Goal: Information Seeking & Learning: Learn about a topic

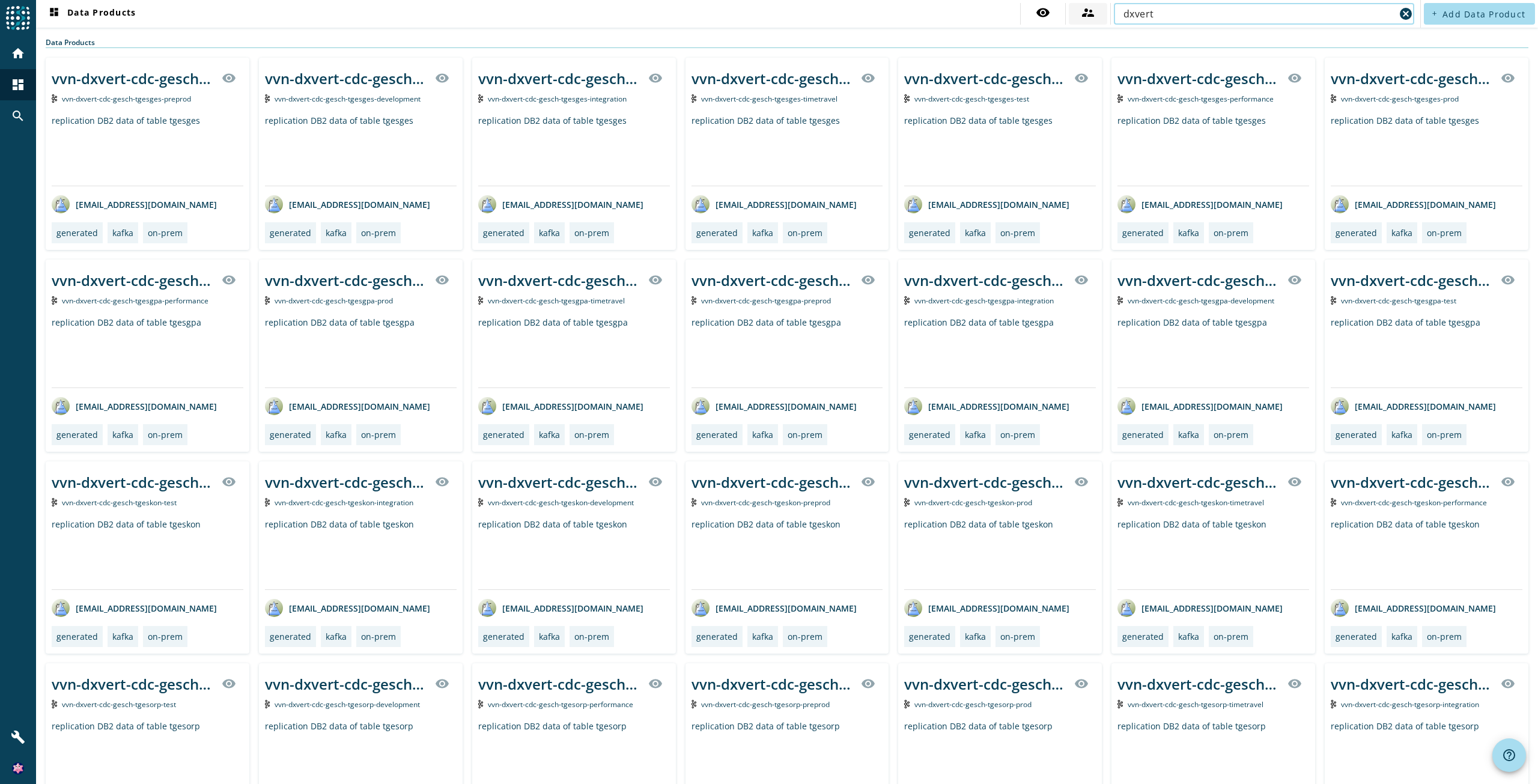
drag, startPoint x: 1173, startPoint y: 11, endPoint x: 1078, endPoint y: 13, distance: 95.0
click at [1078, 13] on div "visibility supervisor_account dxvert cancel" at bounding box center [1219, 13] width 397 height 22
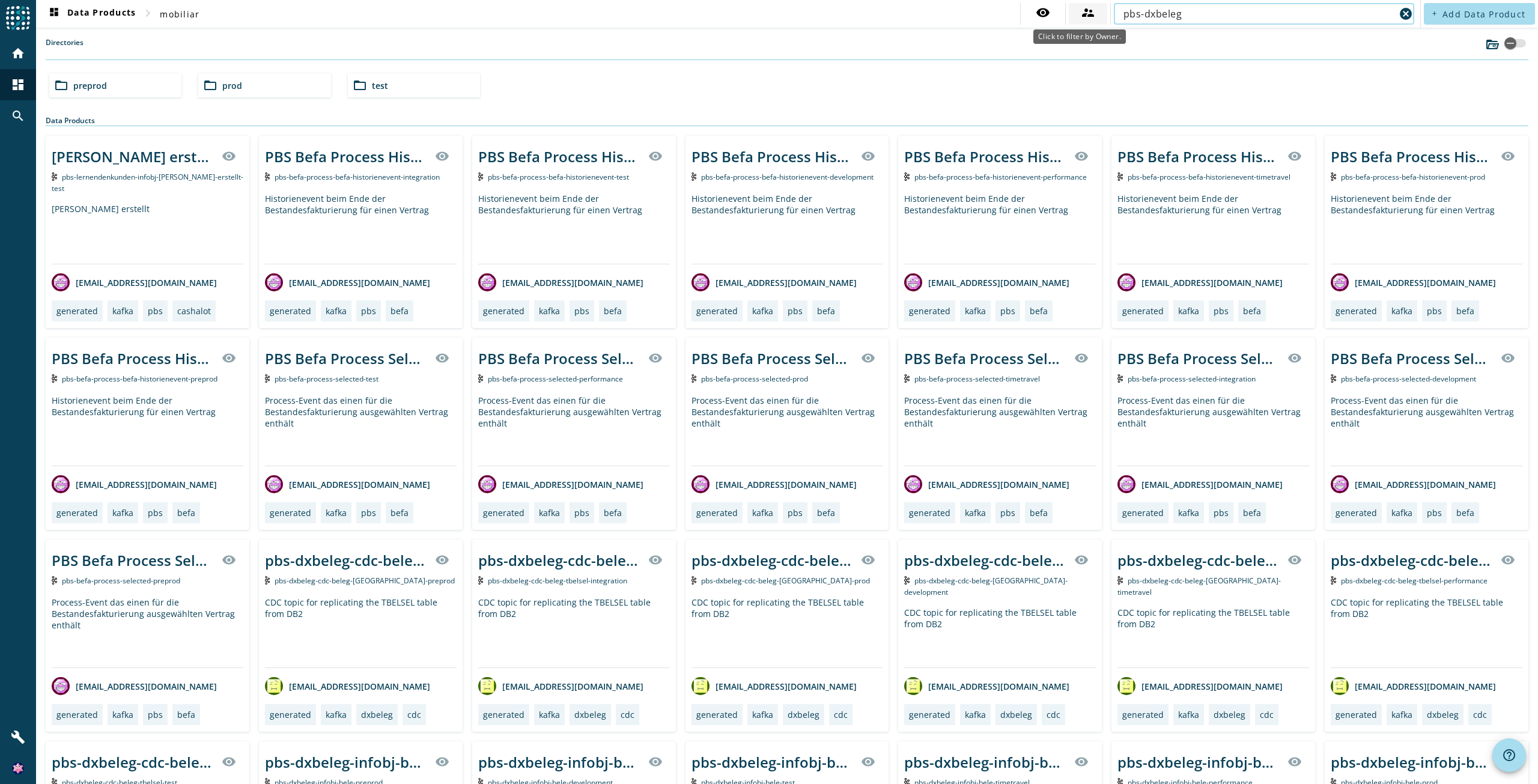
type input "pbs-dxbeleg"
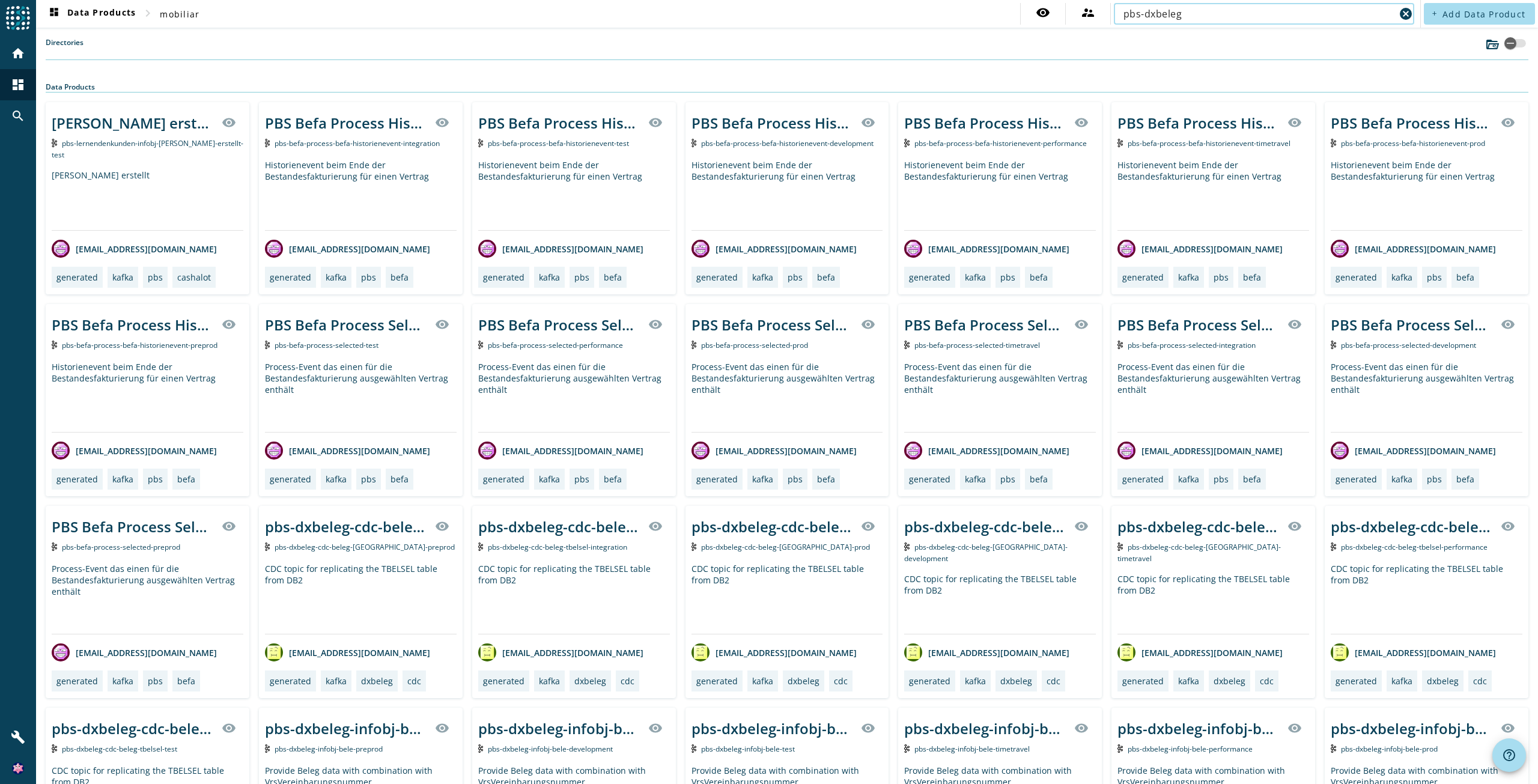
click at [1213, 15] on input "pbs-dxbeleg" at bounding box center [1259, 13] width 272 height 15
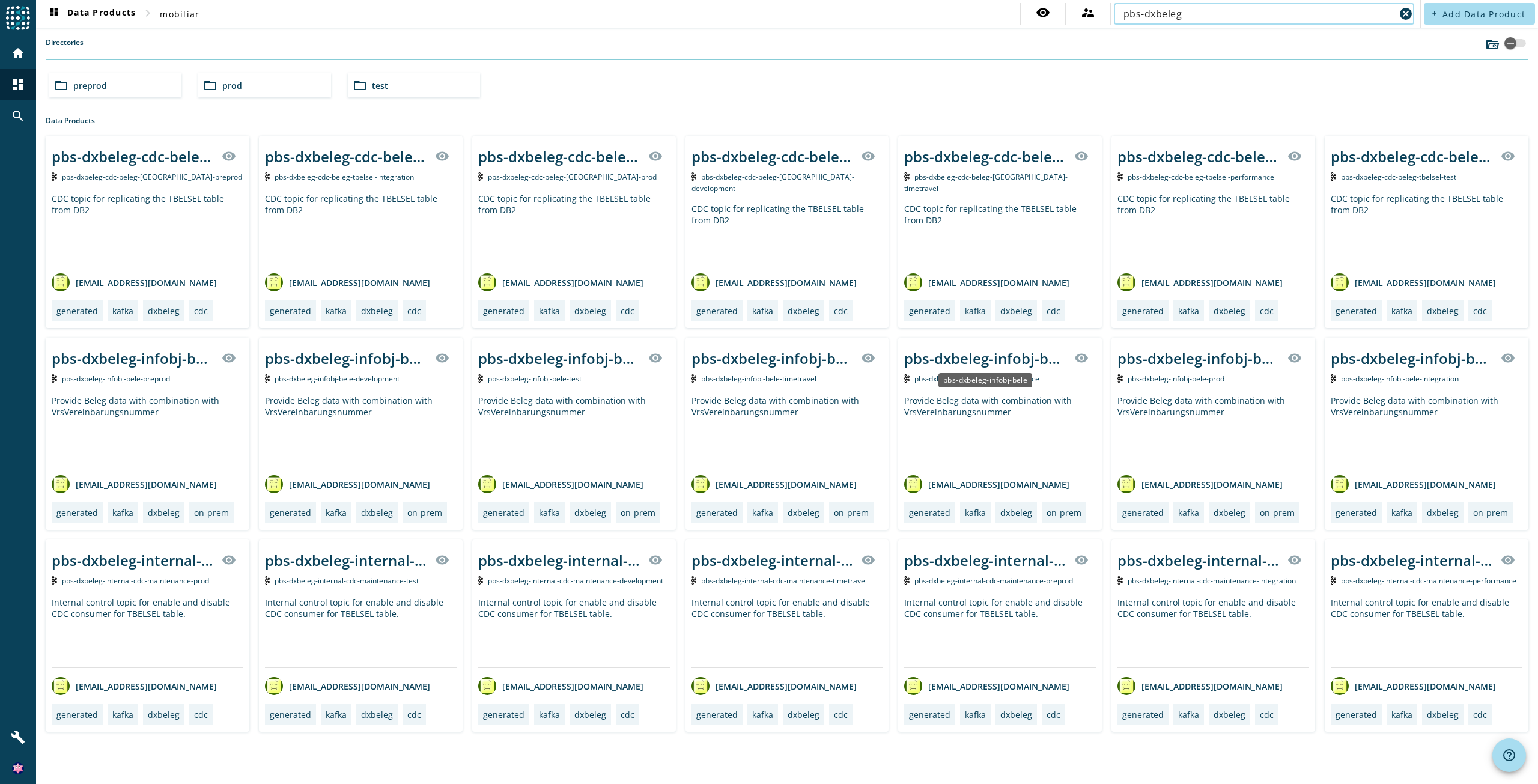
click at [1024, 358] on div "pbs-dxbeleg-infobj-bele" at bounding box center [985, 358] width 163 height 20
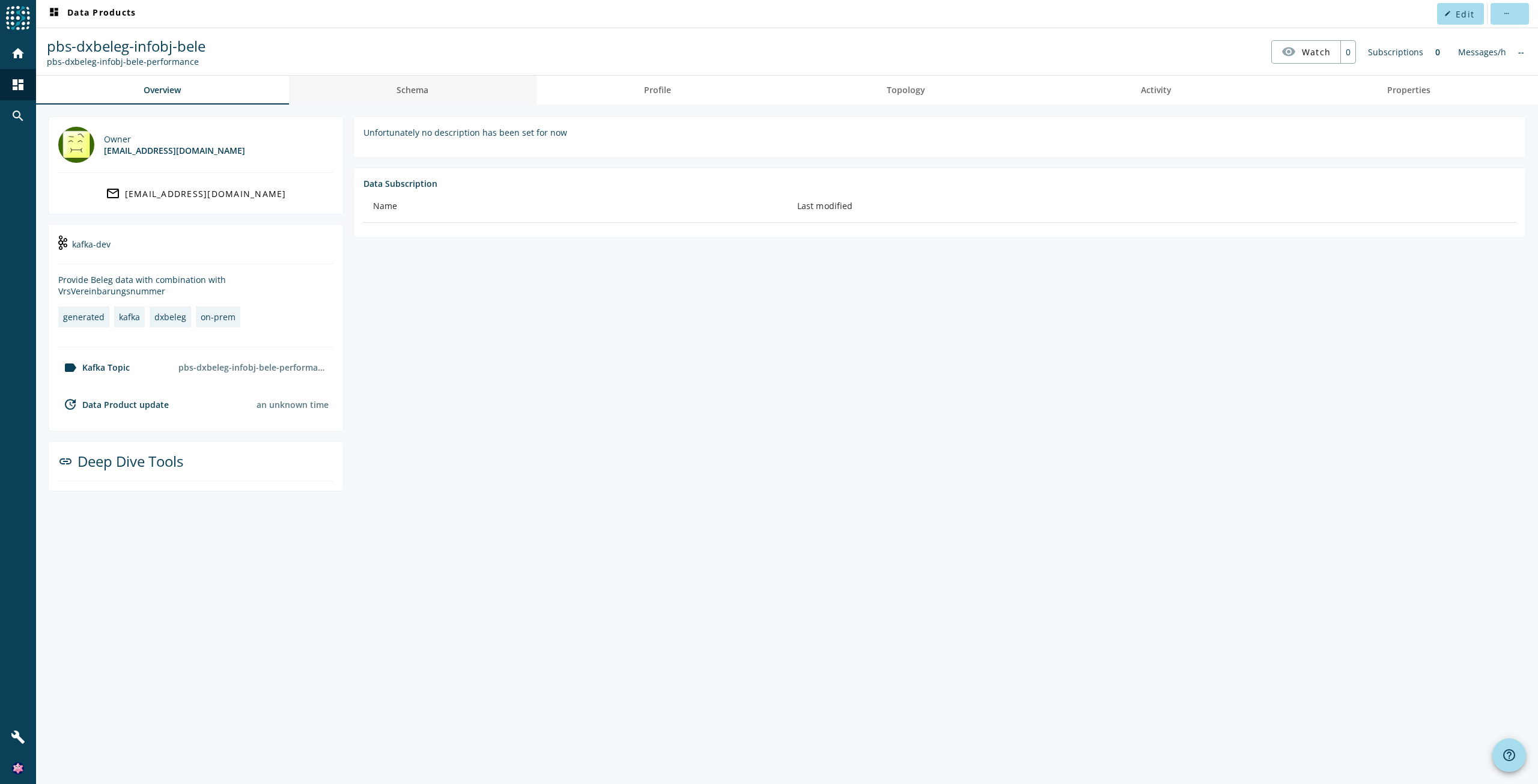
click at [389, 95] on link "Schema" at bounding box center [412, 89] width 247 height 29
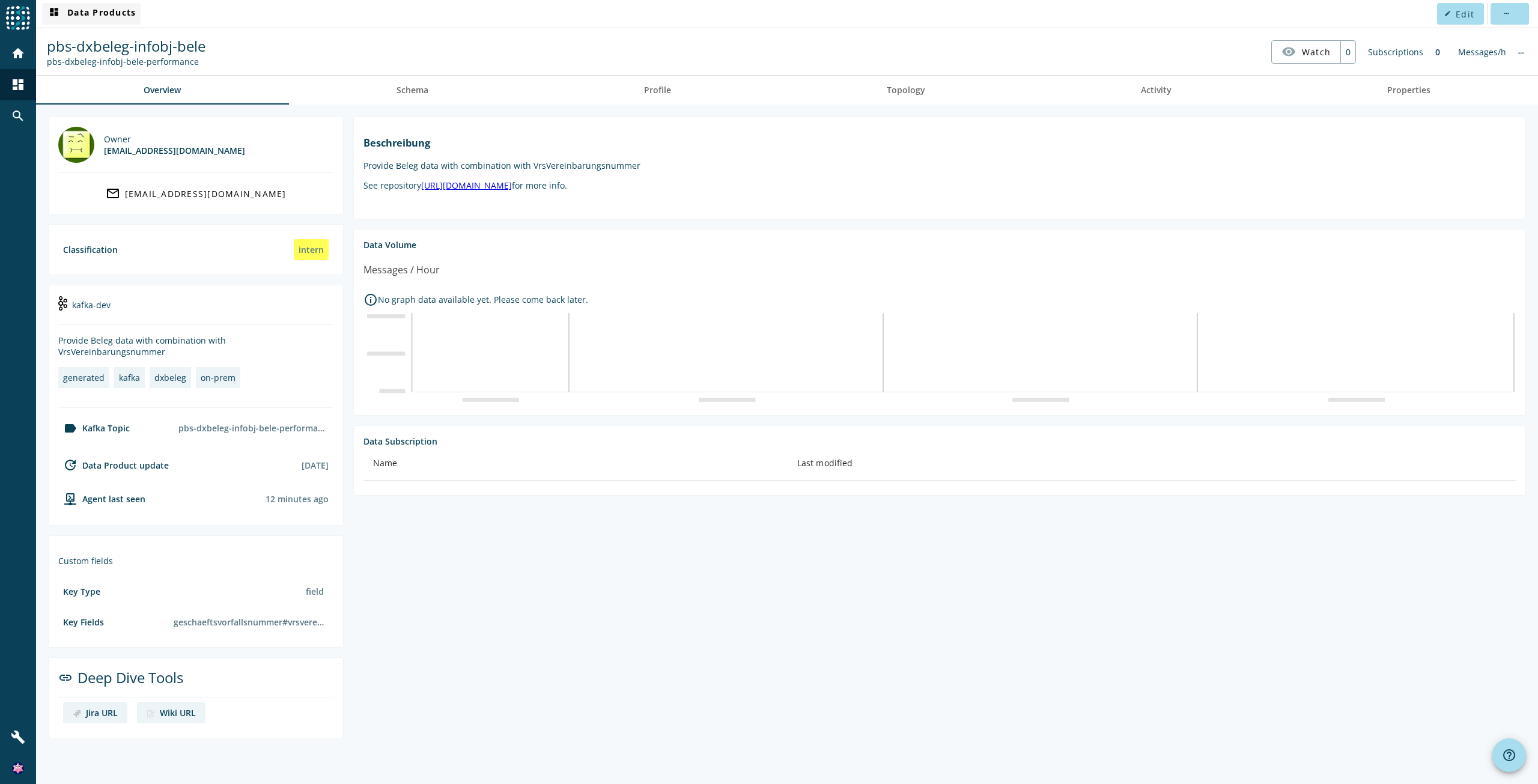
click at [89, 10] on span "dashboard Data Products" at bounding box center [91, 13] width 89 height 15
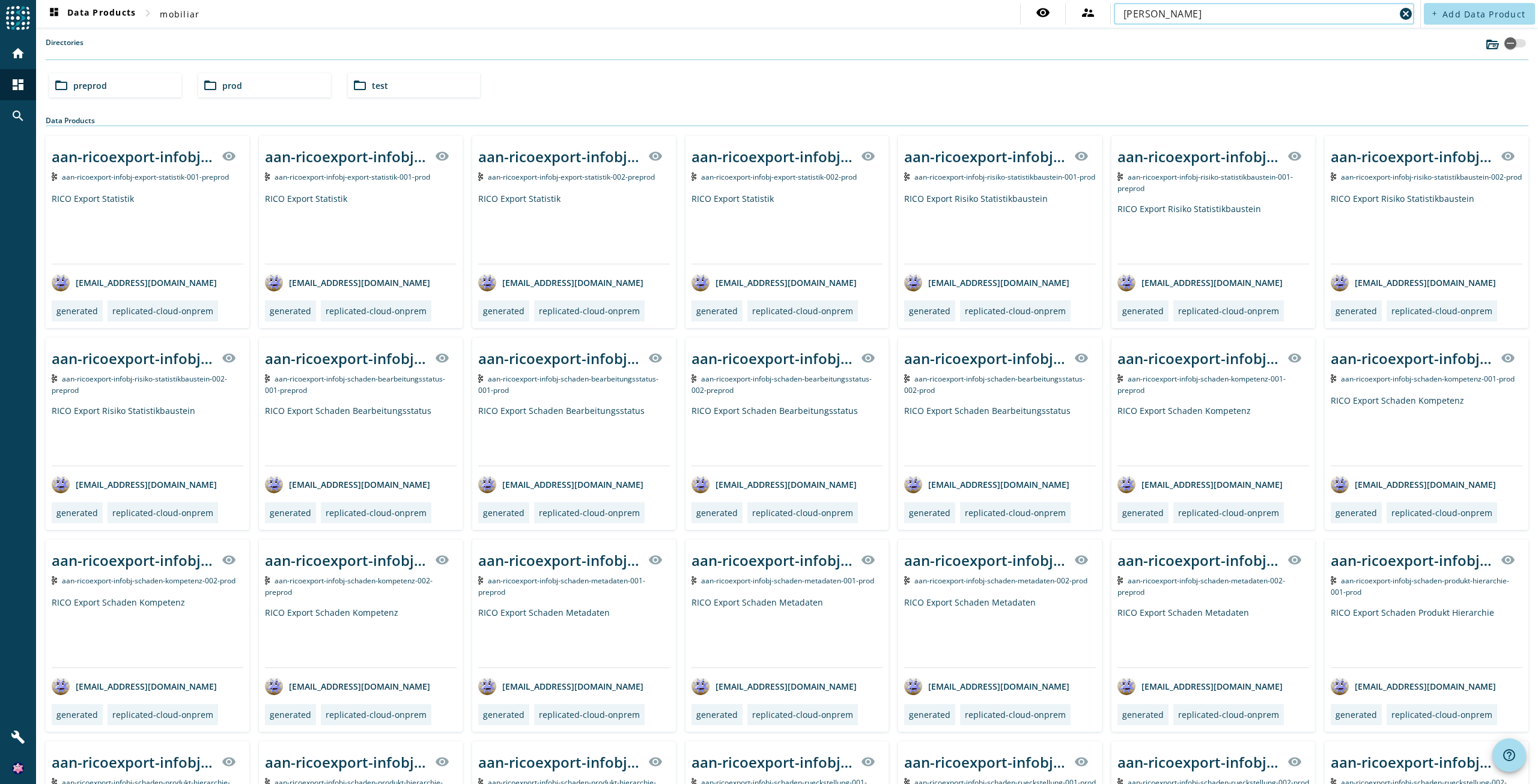
type input "elan-evn"
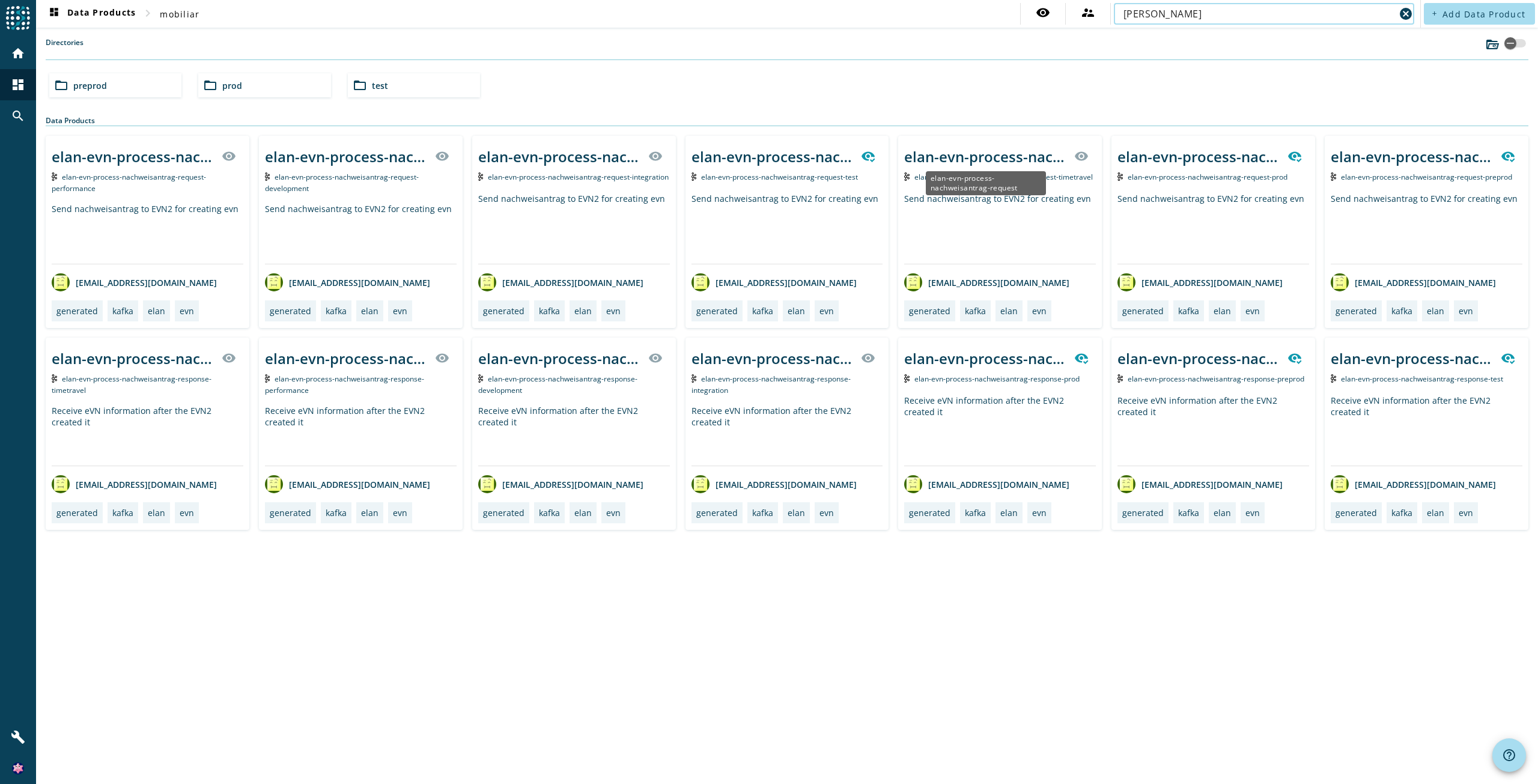
click at [987, 152] on div "elan-evn-process-nachweisantrag-request" at bounding box center [985, 157] width 163 height 20
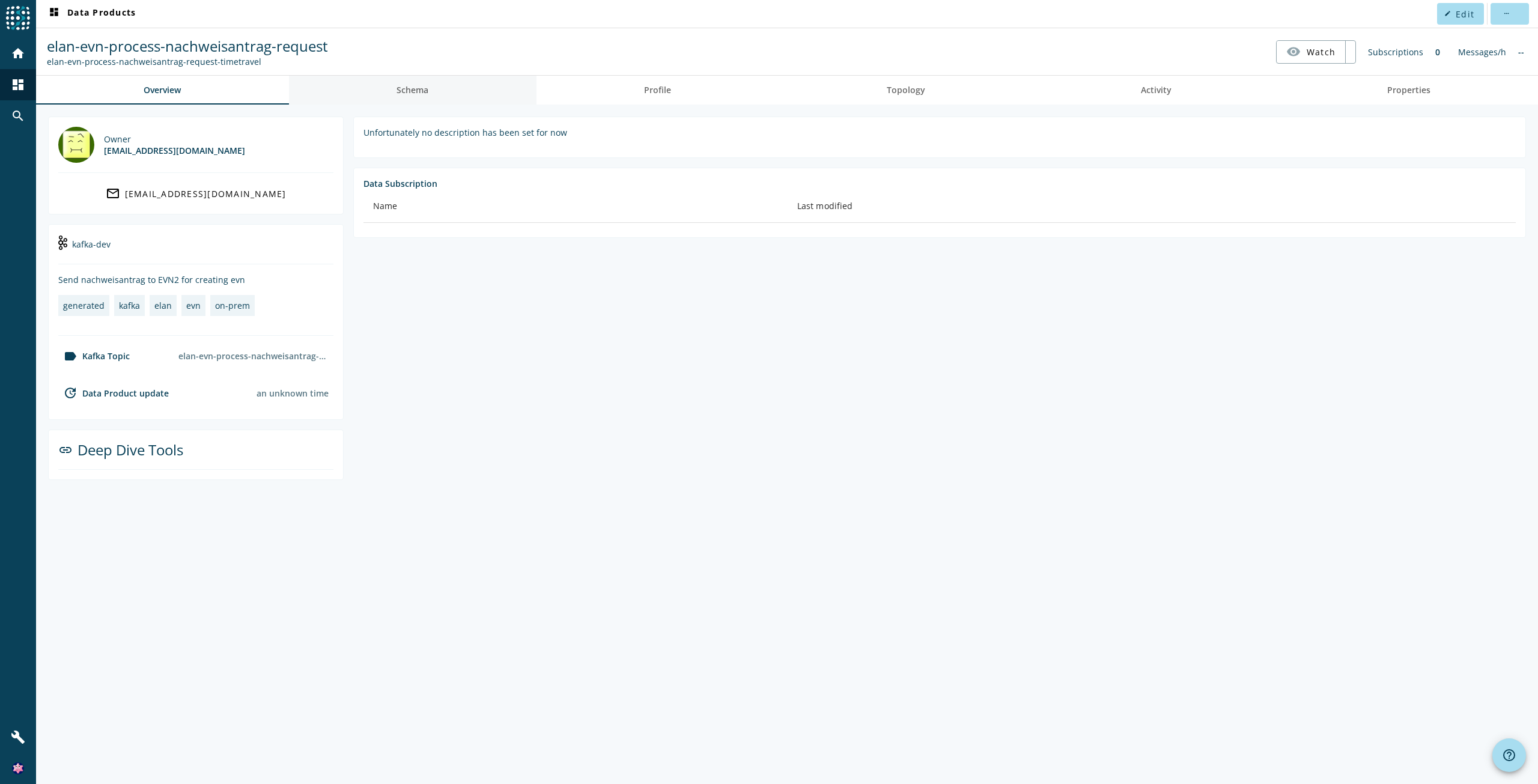
click at [389, 84] on link "Schema" at bounding box center [412, 89] width 247 height 29
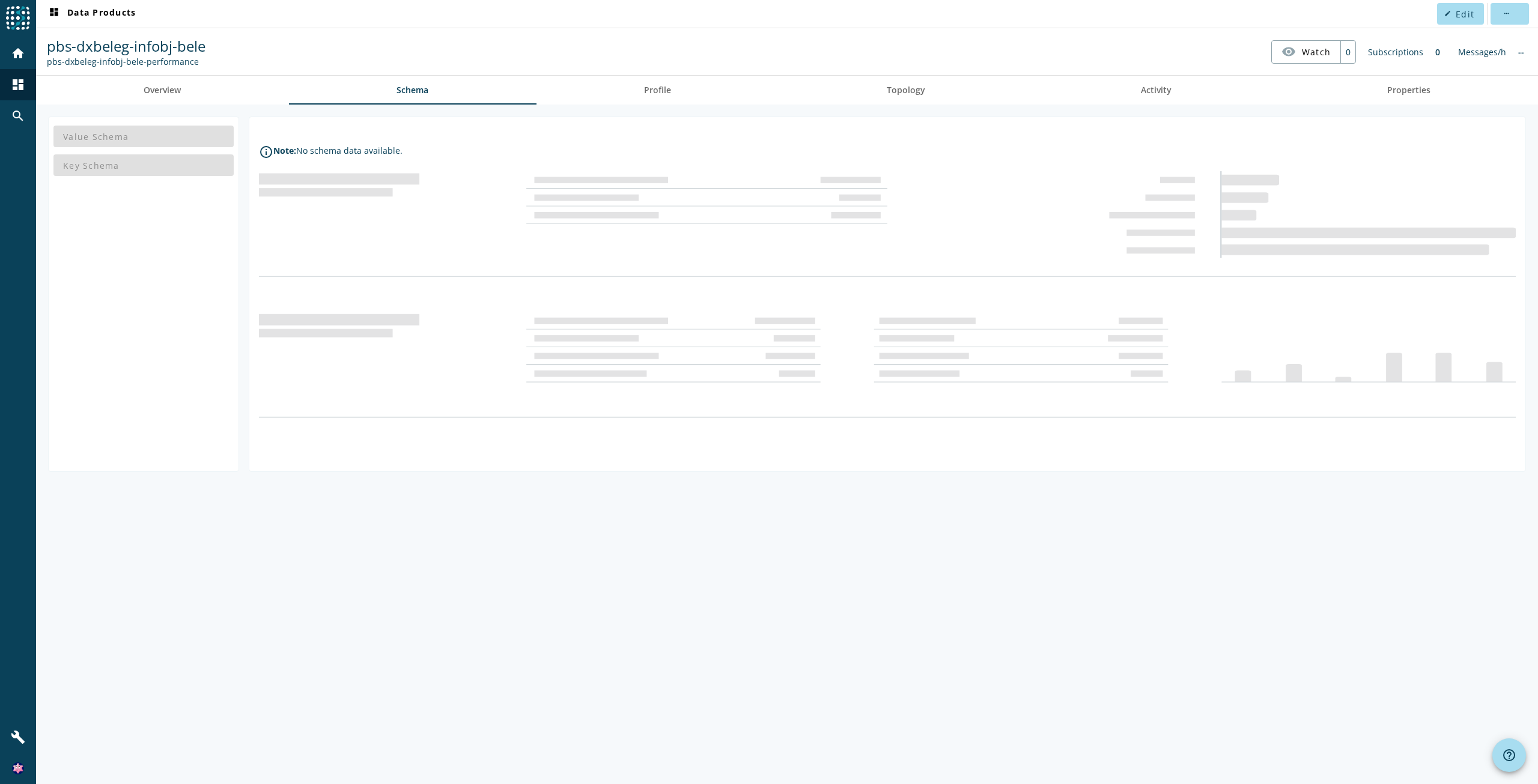
click at [145, 164] on div "Key Schema" at bounding box center [144, 165] width 180 height 29
drag, startPoint x: 377, startPoint y: 152, endPoint x: 407, endPoint y: 151, distance: 30.0
click at [407, 151] on div "info_outline Note: No schema data available." at bounding box center [881, 152] width 1245 height 15
click at [431, 150] on div "info_outline Note: No schema data available." at bounding box center [881, 152] width 1245 height 15
click at [537, 565] on div "Value Schema Key Schema info_outline Note: No schema data available." at bounding box center [787, 444] width 1502 height 679
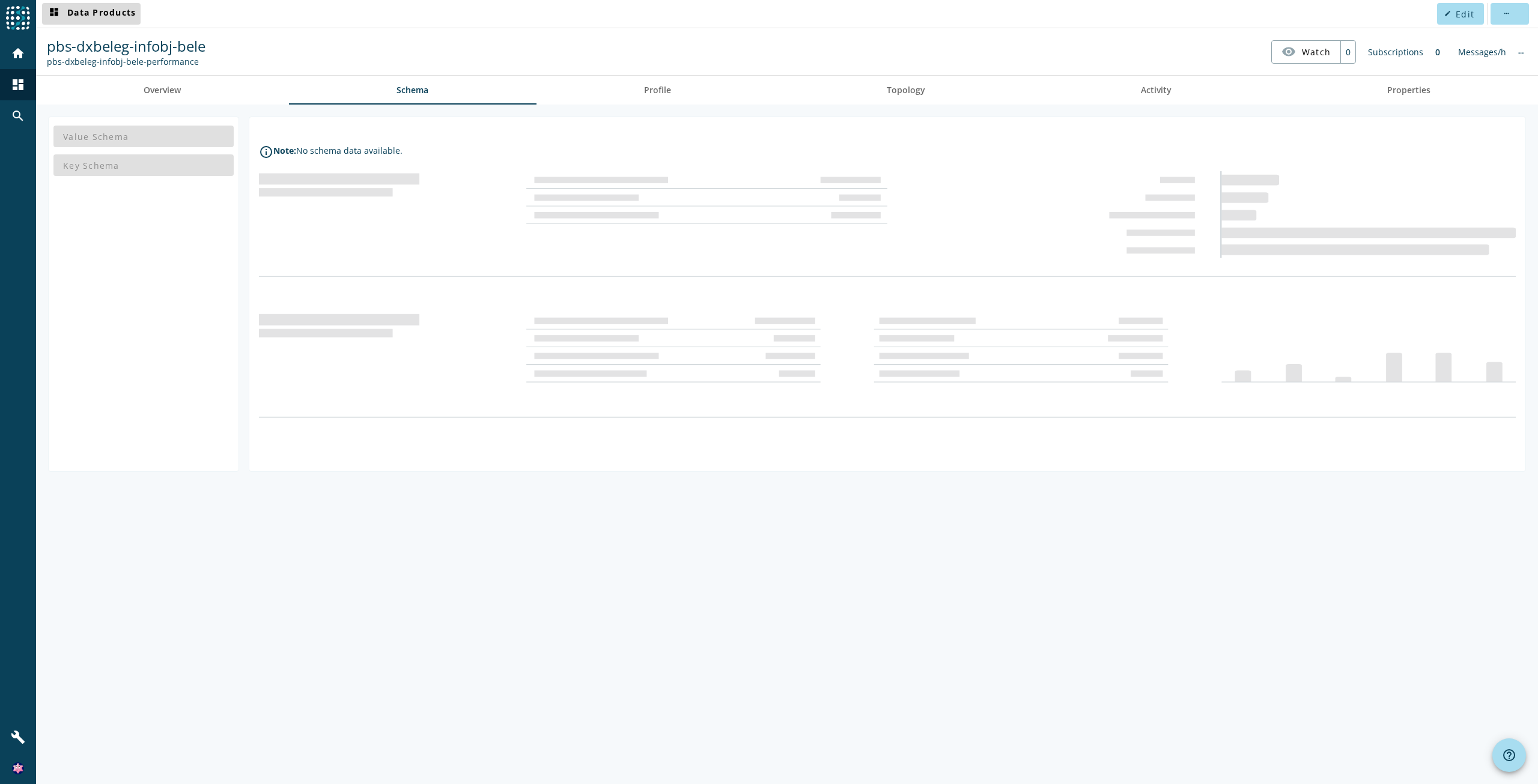
click at [66, 10] on span "dashboard Data Products" at bounding box center [91, 13] width 89 height 15
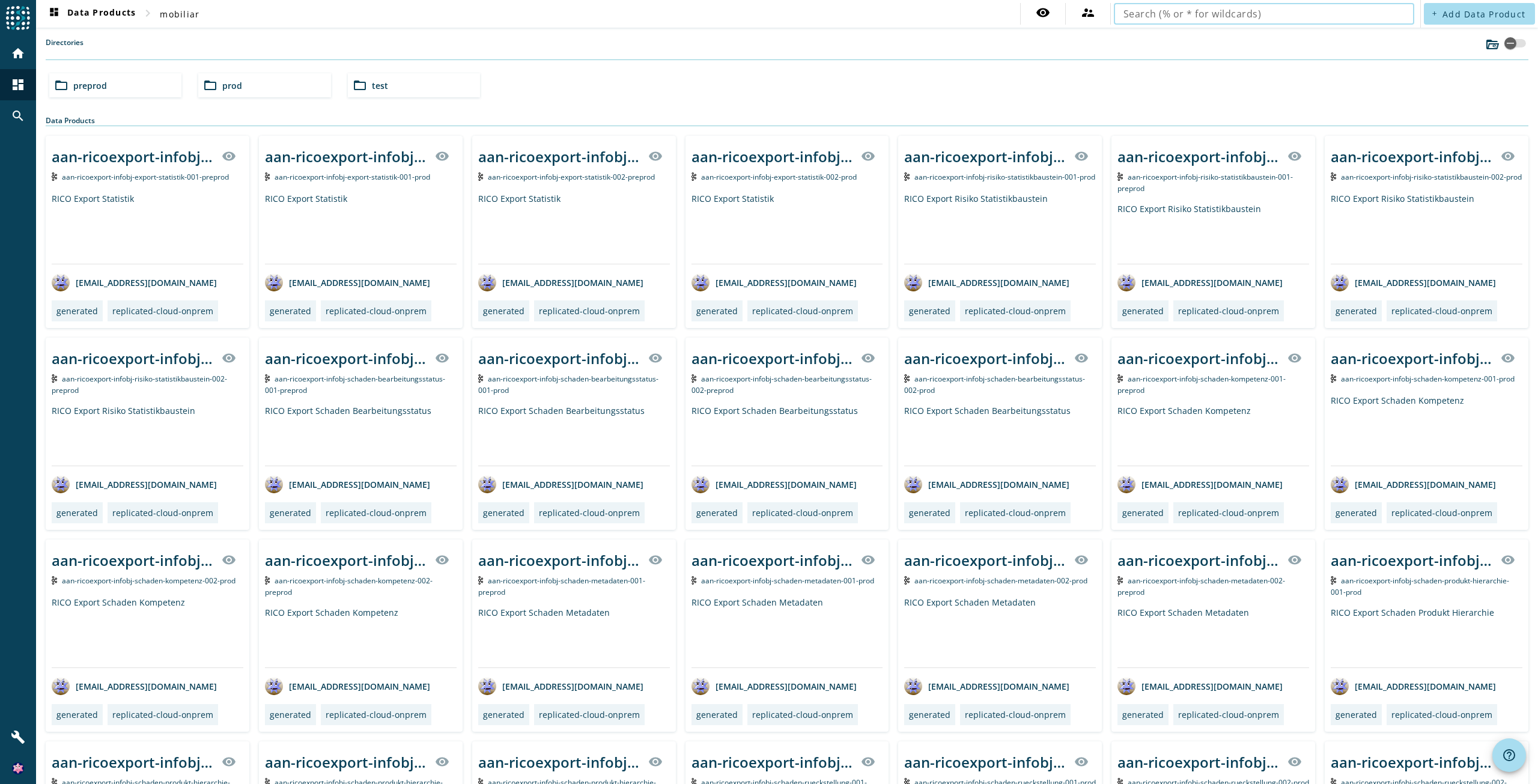
type input "pbs-dxbeleg"
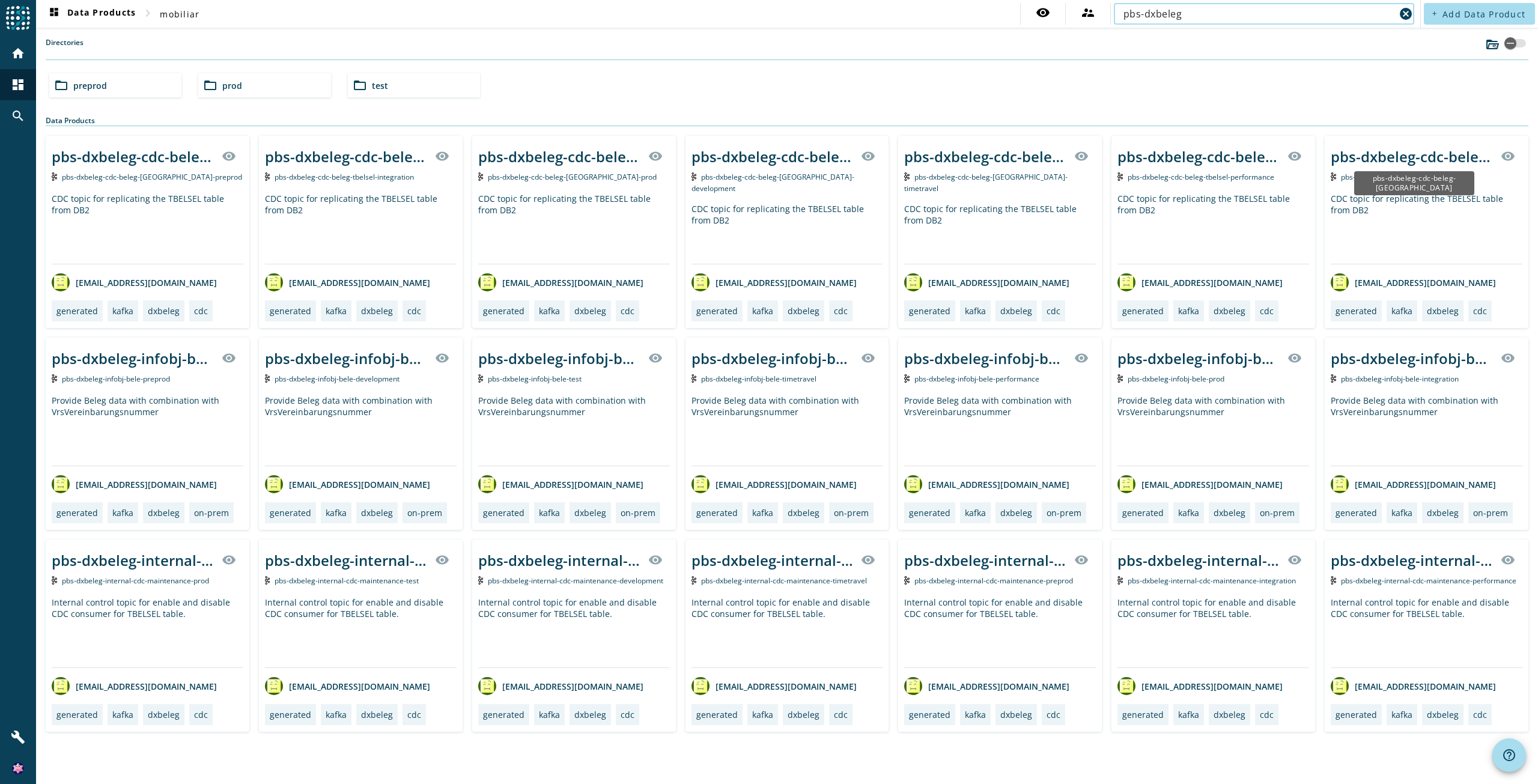
click at [1442, 158] on div "pbs-dxbeleg-cdc-beleg-[GEOGRAPHIC_DATA]" at bounding box center [1412, 157] width 163 height 20
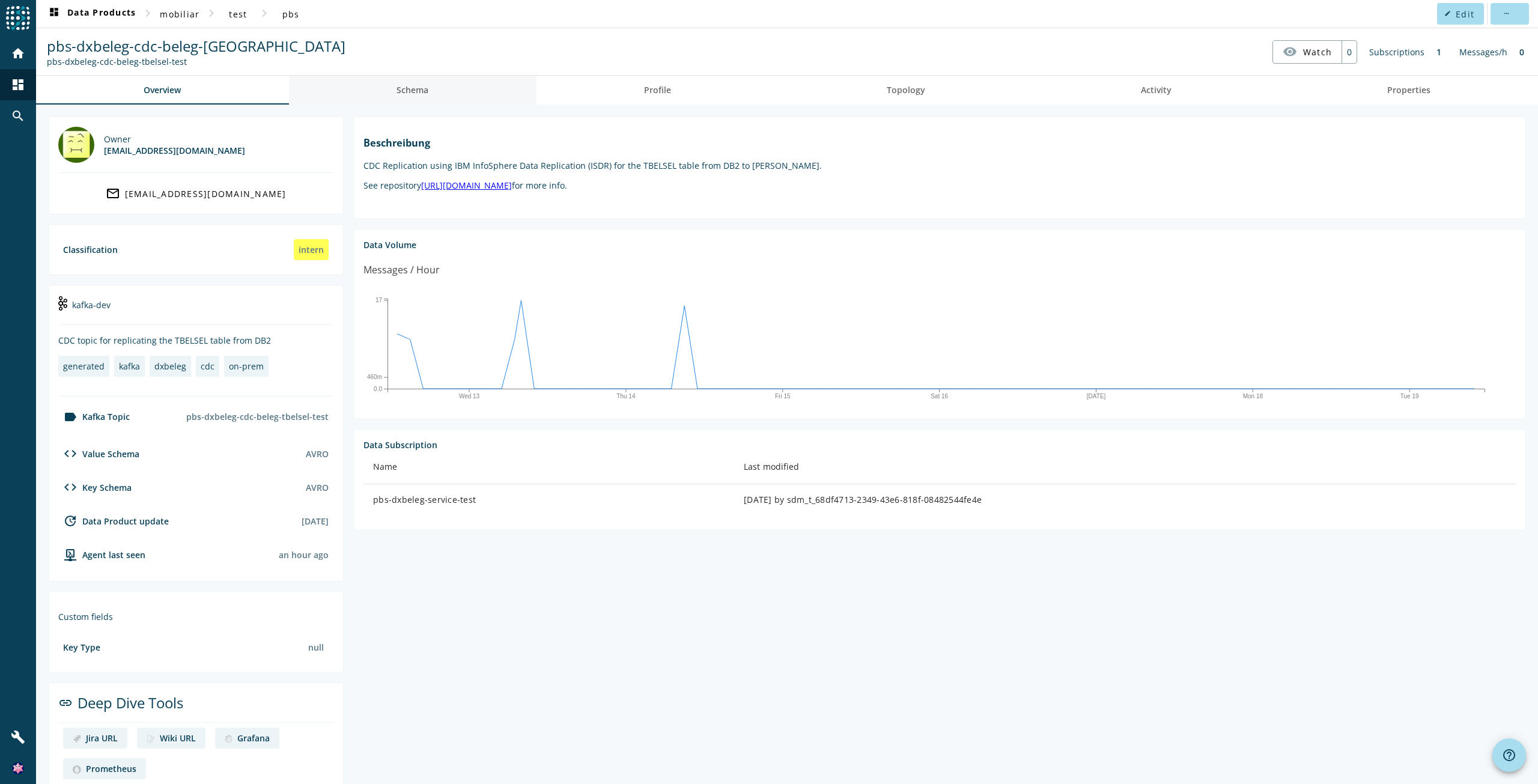
click at [426, 98] on span "Schema" at bounding box center [412, 89] width 32 height 29
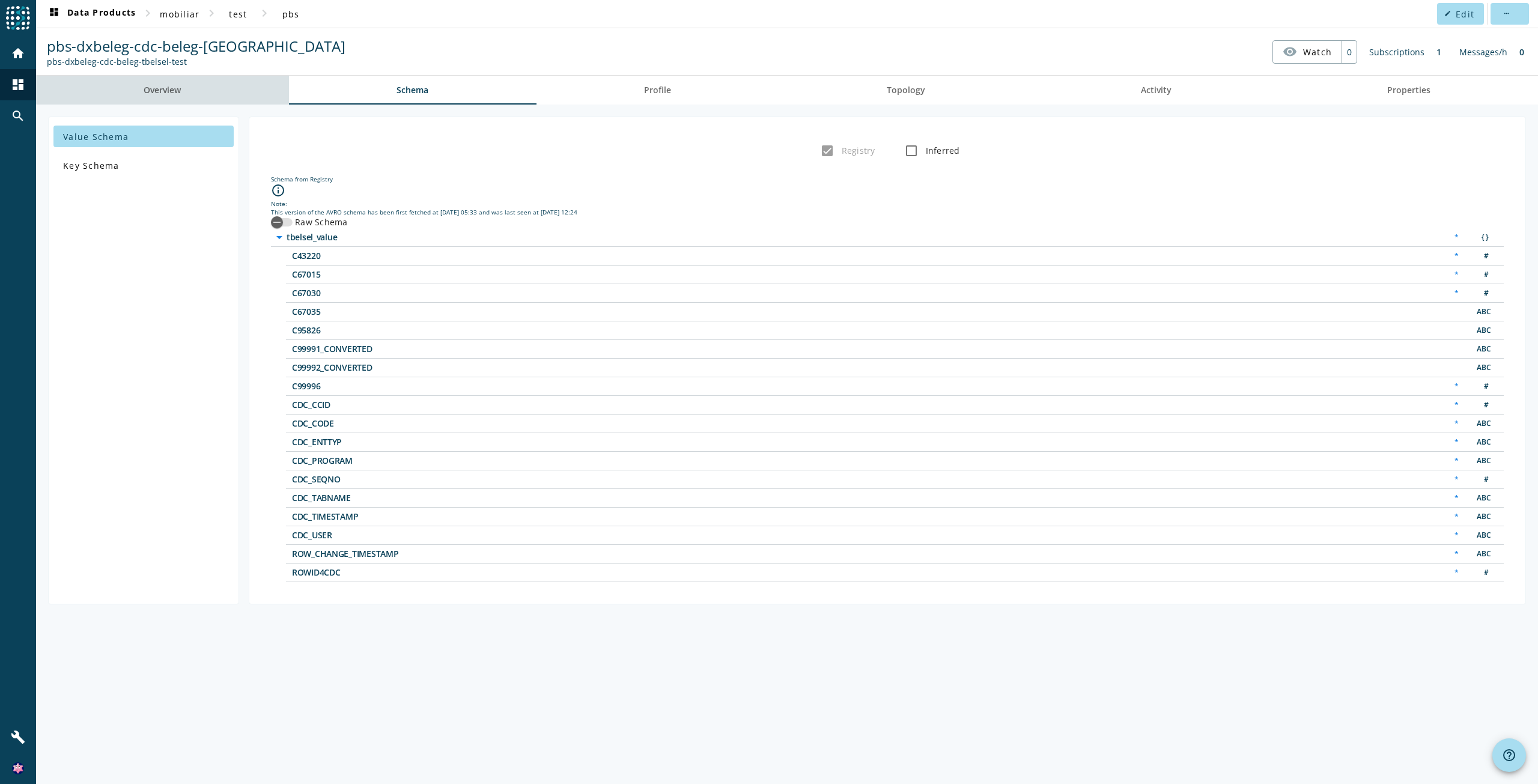
click at [159, 97] on span "Overview" at bounding box center [161, 89] width 37 height 29
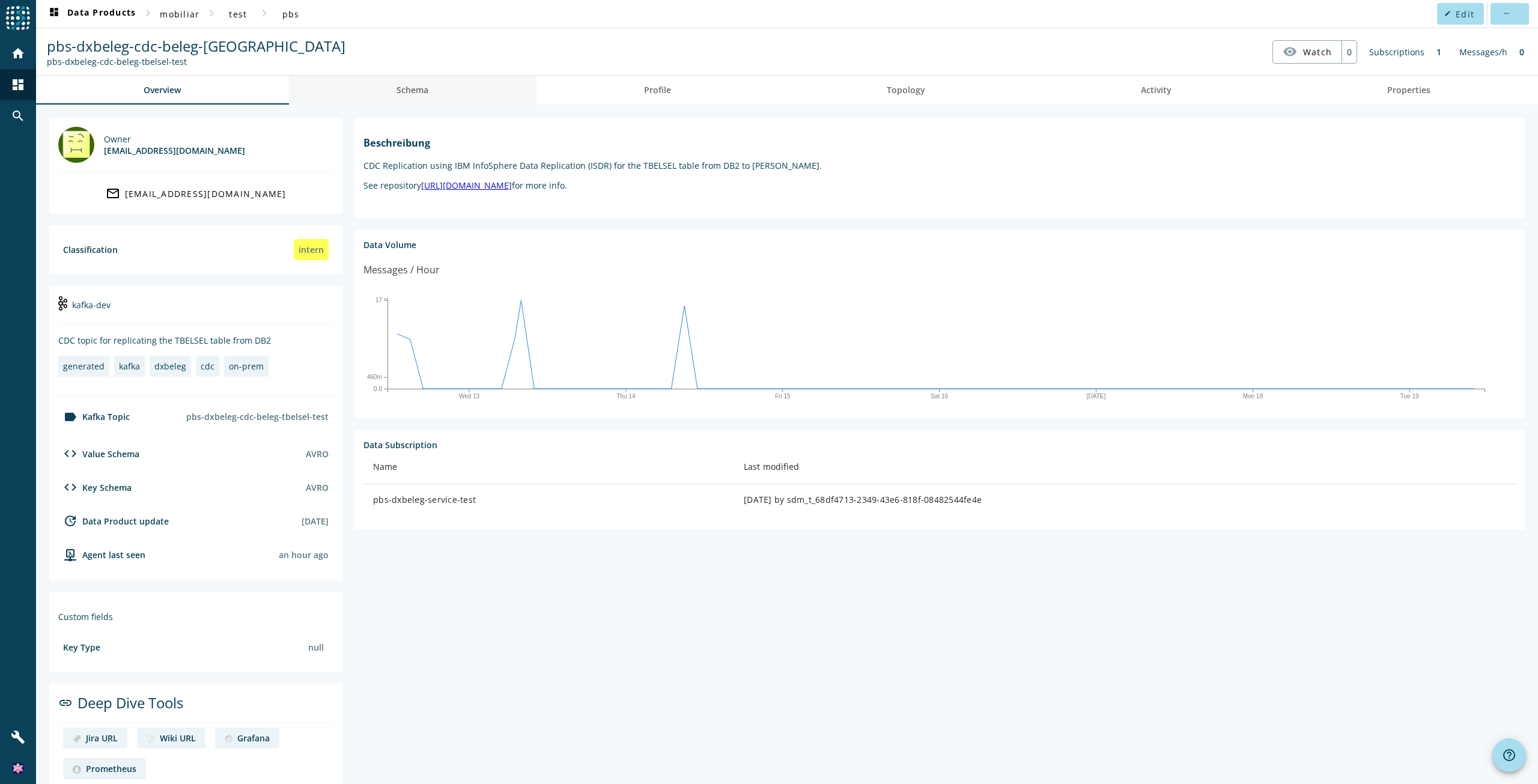
click at [446, 92] on link "Schema" at bounding box center [412, 89] width 247 height 29
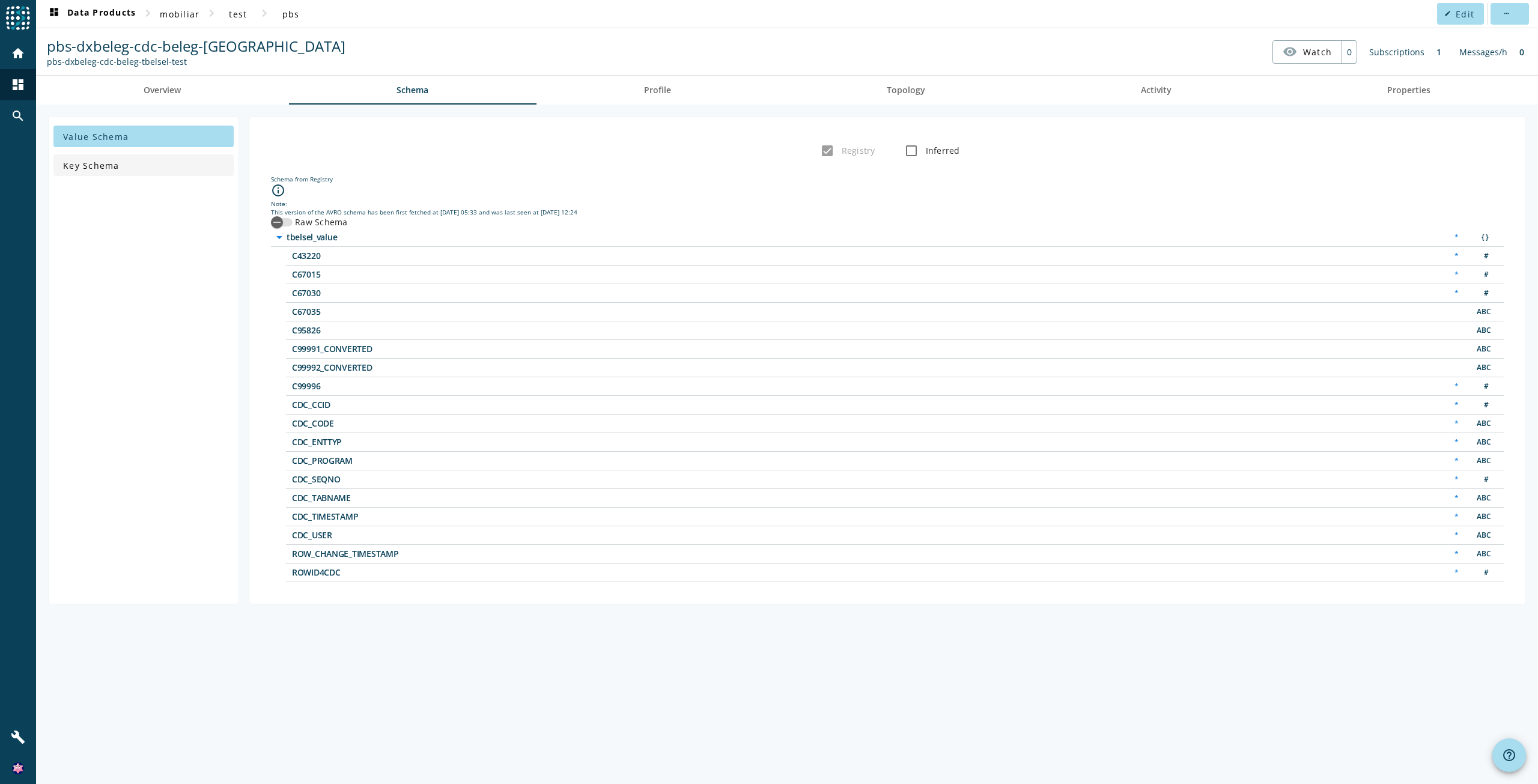
click at [115, 165] on span "Key Schema" at bounding box center [91, 166] width 57 height 11
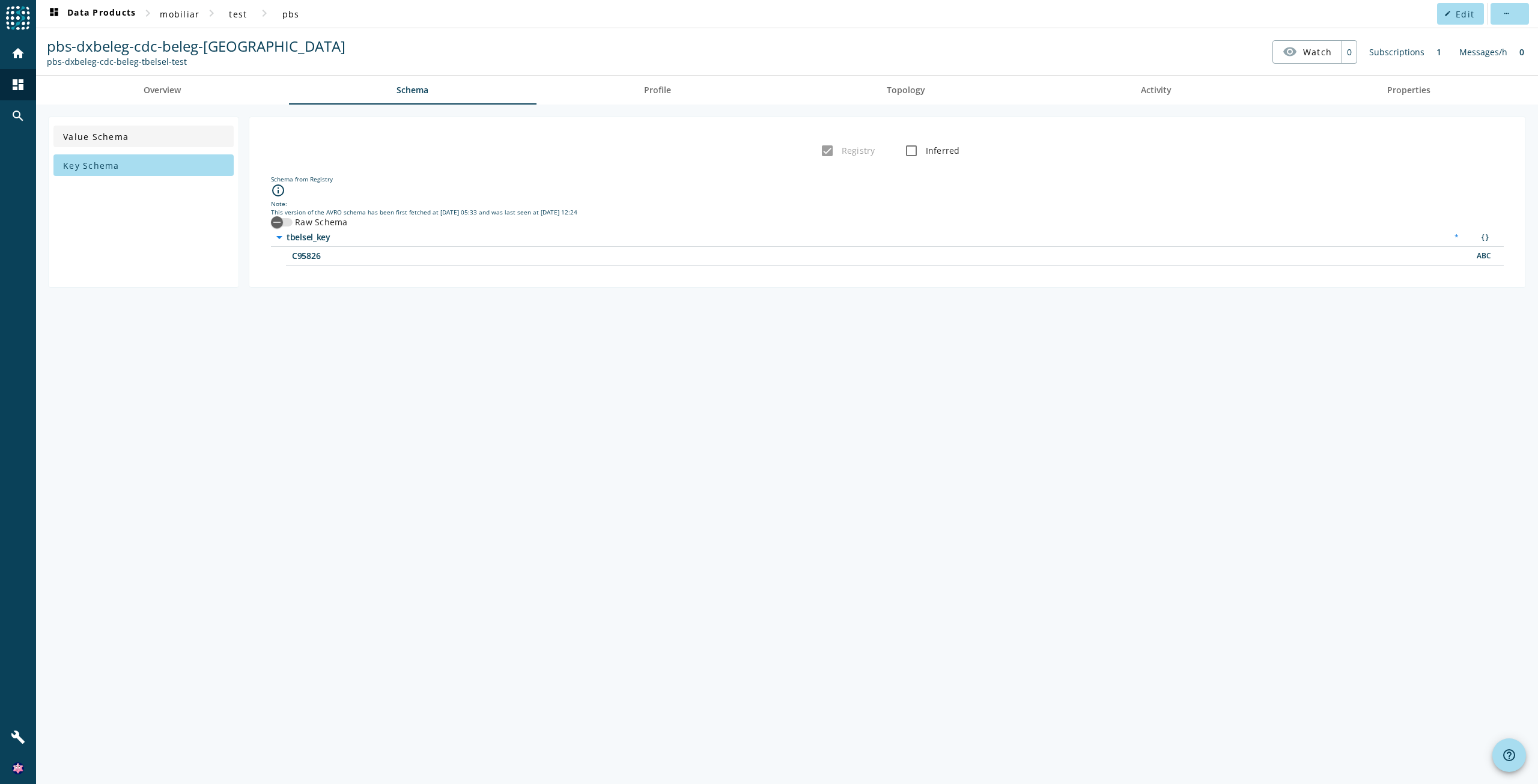
click at [124, 140] on span "Value Schema" at bounding box center [96, 136] width 66 height 11
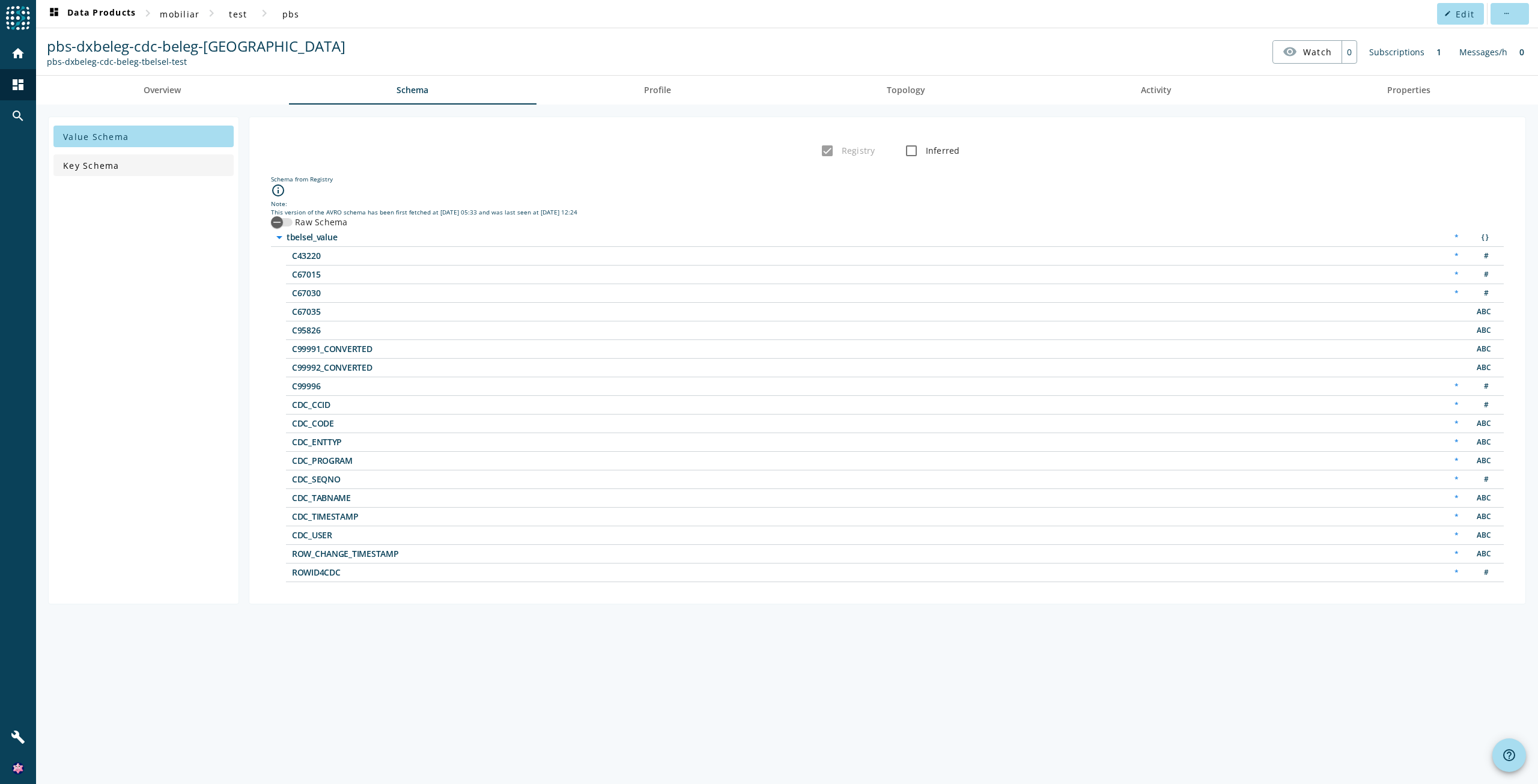
click at [128, 163] on span at bounding box center [144, 165] width 180 height 29
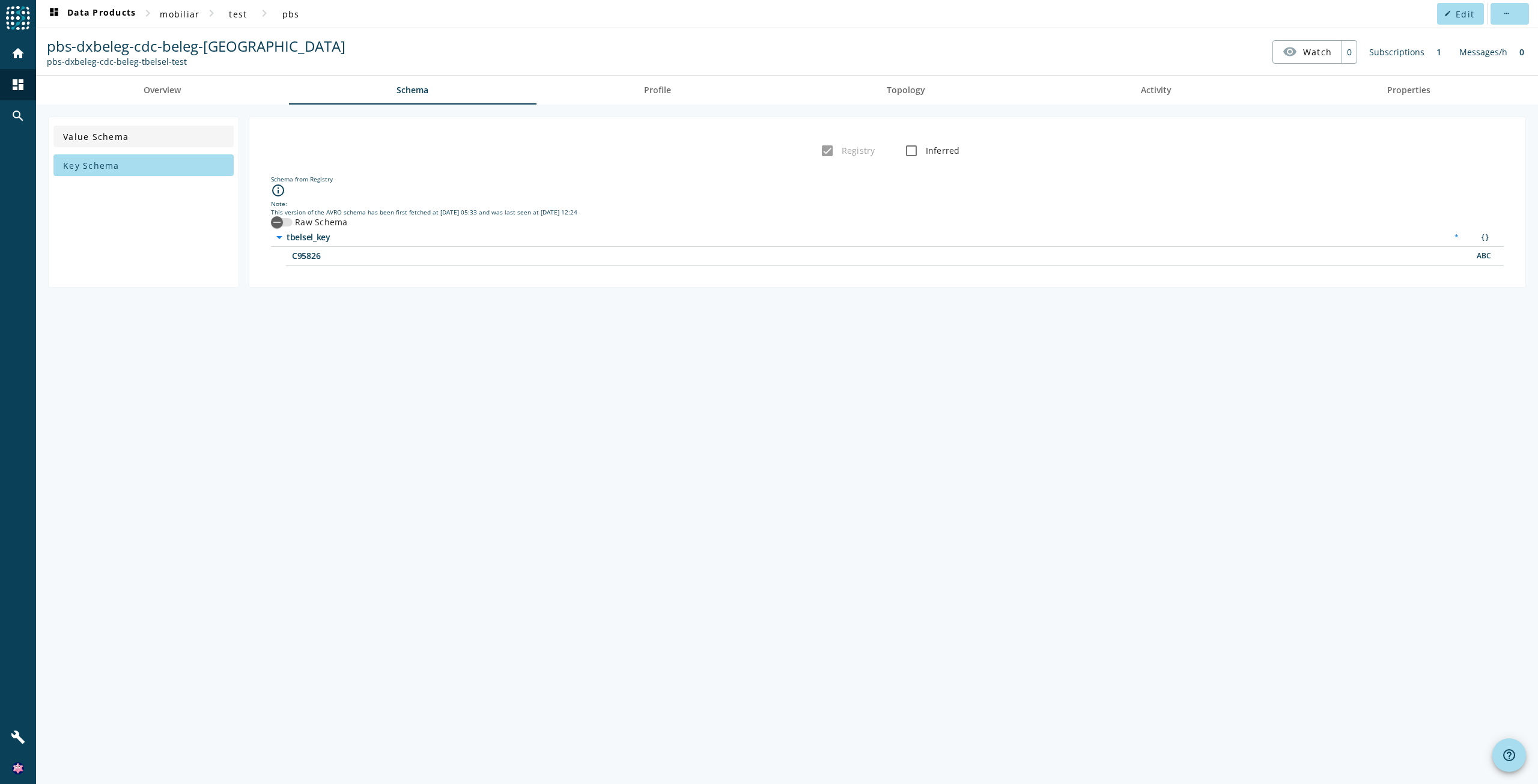
click at [143, 135] on span at bounding box center [144, 136] width 180 height 29
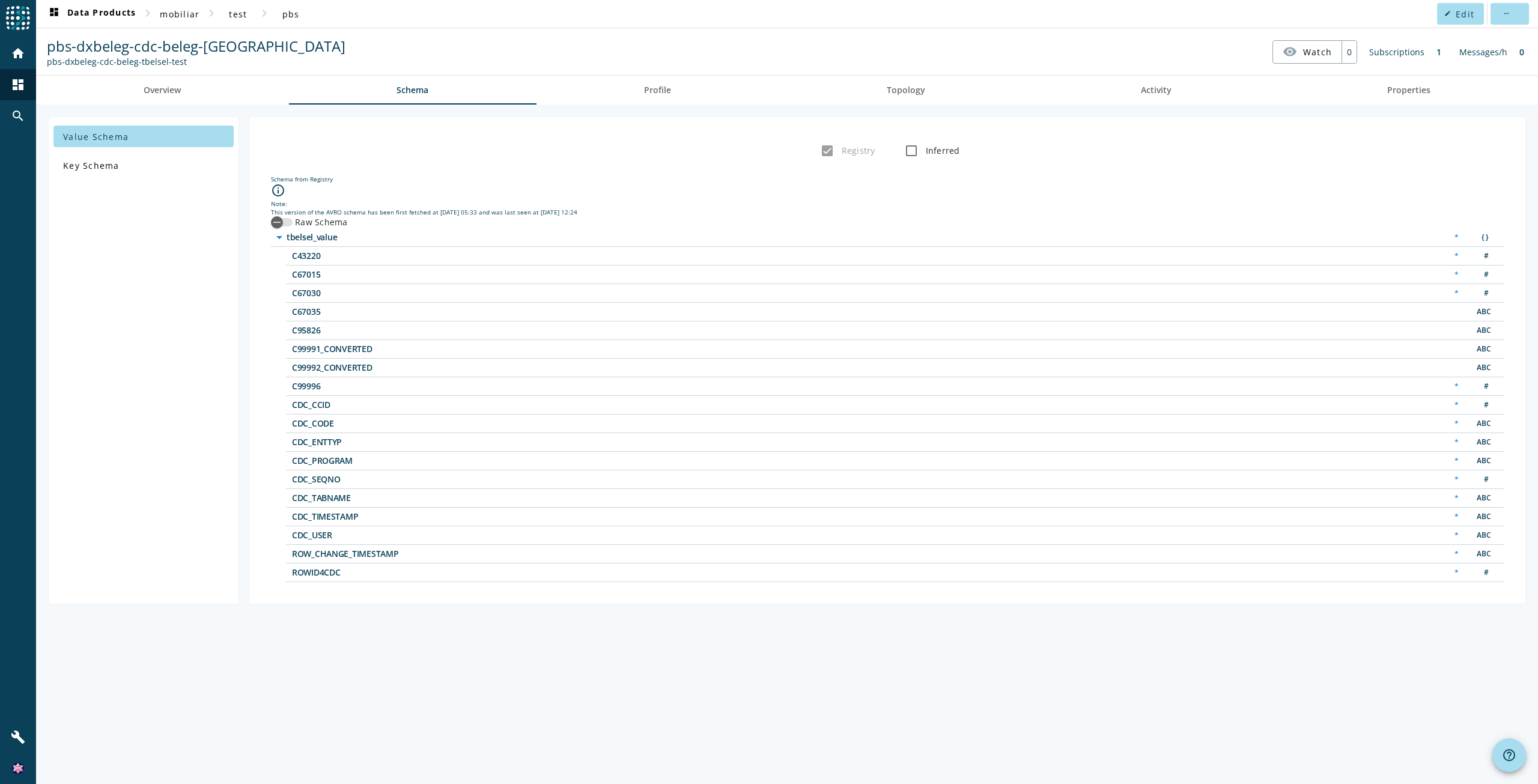
click at [323, 578] on div "ROWID4CDC * #" at bounding box center [894, 572] width 1217 height 19
click at [238, 20] on span "test" at bounding box center [238, 14] width 18 height 11
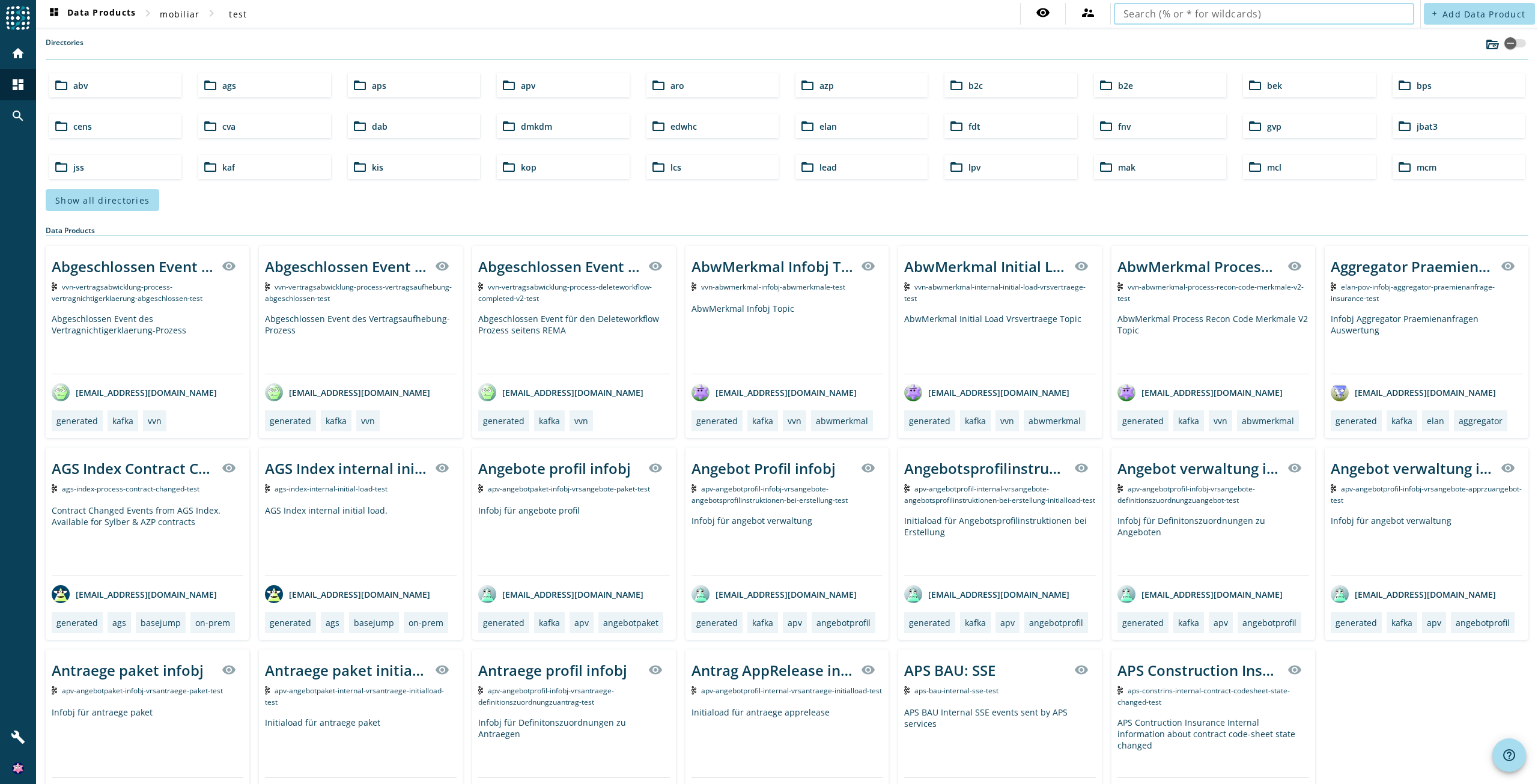
type input "pbs-dxbeleg"
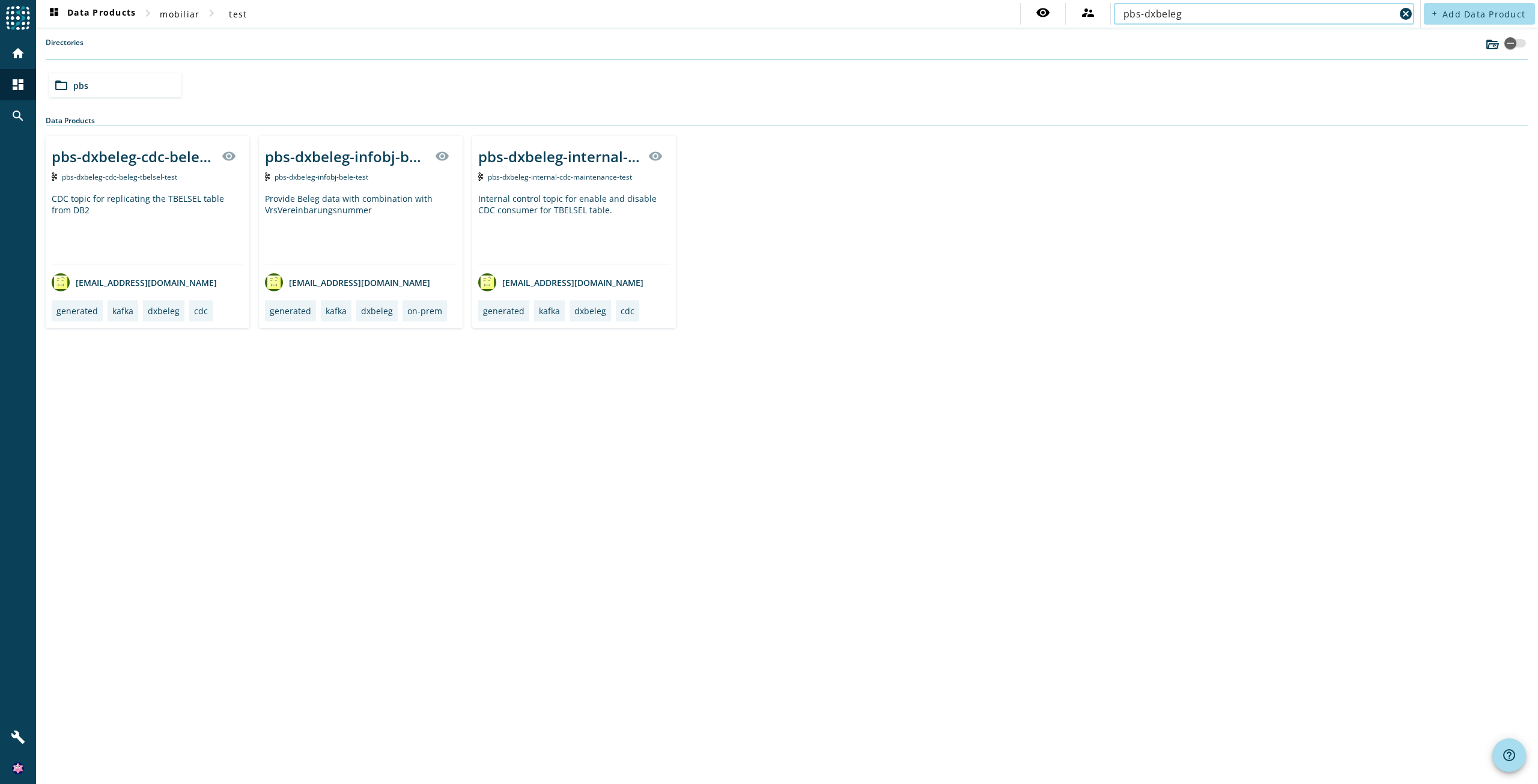
click at [1253, 15] on input "pbs-dxbeleg" at bounding box center [1259, 13] width 272 height 15
click at [367, 157] on div "pbs-dxbeleg-infobj-bele" at bounding box center [346, 157] width 163 height 20
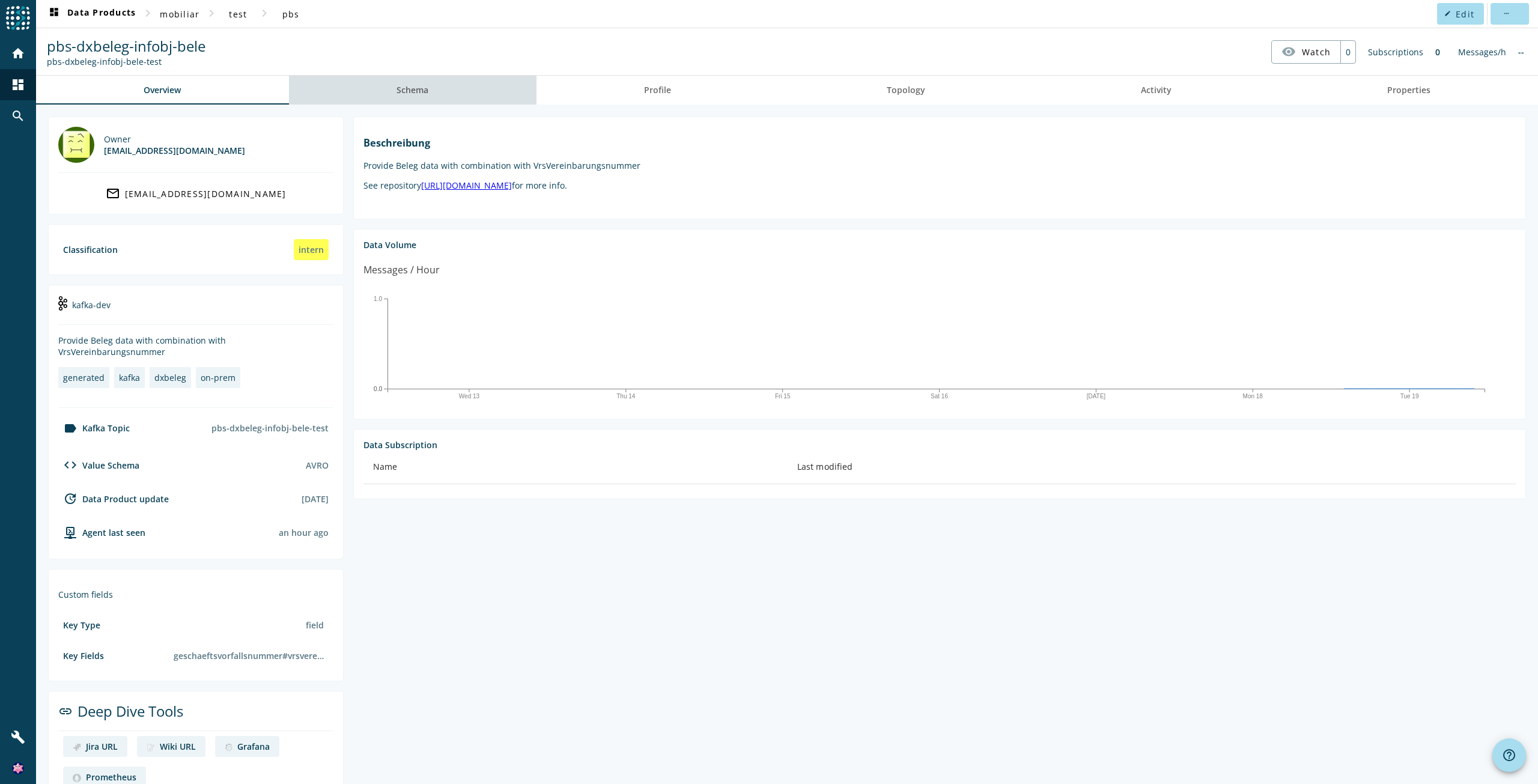
click at [426, 97] on span "Schema" at bounding box center [412, 89] width 32 height 29
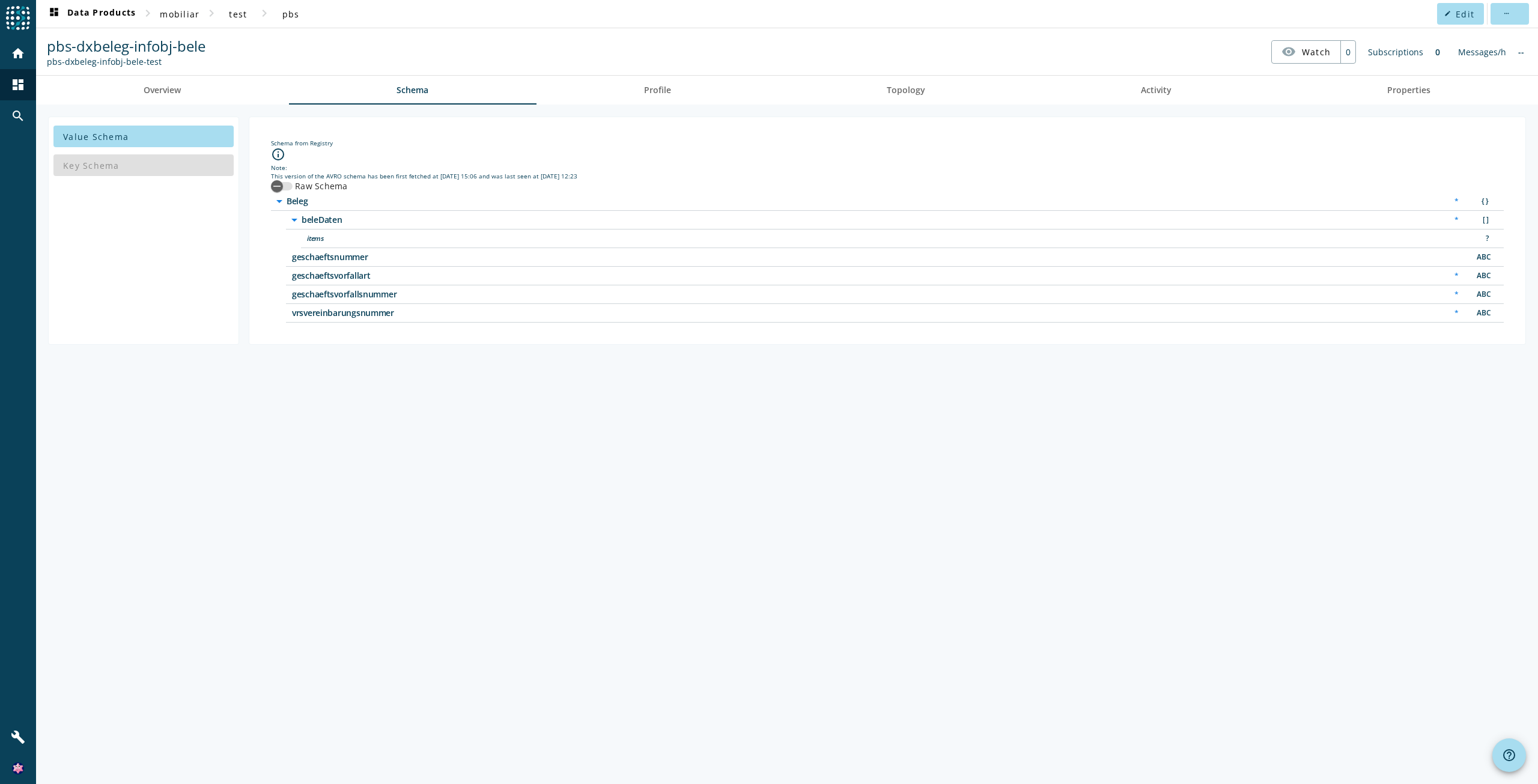
click at [312, 256] on span "geschaeftsnummer" at bounding box center [442, 257] width 300 height 8
click at [336, 290] on span "geschaeftsvorfallsnummer" at bounding box center [442, 294] width 300 height 8
click at [338, 296] on span "geschaeftsvorfallsnummer" at bounding box center [442, 294] width 300 height 8
click at [342, 319] on div "vrsvereinbarungsnummer * ABC" at bounding box center [894, 313] width 1217 height 19
click at [349, 312] on span "vrsvereinbarungsnummer" at bounding box center [442, 313] width 300 height 8
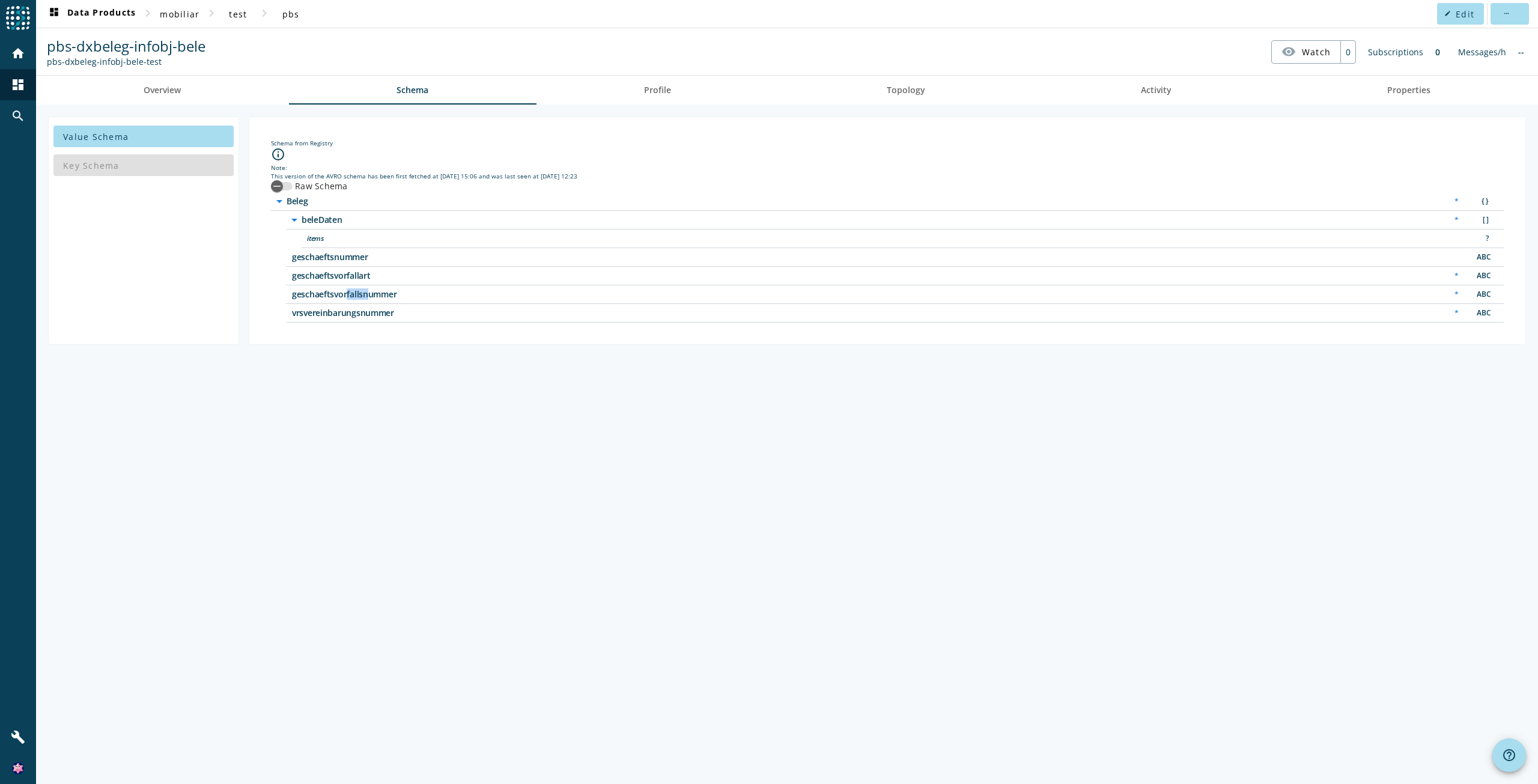
drag, startPoint x: 361, startPoint y: 298, endPoint x: 330, endPoint y: 279, distance: 36.4
click at [331, 280] on div "arrow_drop_down Beleg * { } arrow_drop_down beleDaten * [ ] items ? geschaeftsn…" at bounding box center [887, 257] width 1233 height 131
click at [327, 263] on div "geschaeftsnummer ABC" at bounding box center [894, 257] width 1217 height 19
click at [301, 188] on label "Raw Schema" at bounding box center [320, 186] width 55 height 12
click at [293, 188] on button "Raw Schema" at bounding box center [282, 186] width 22 height 8
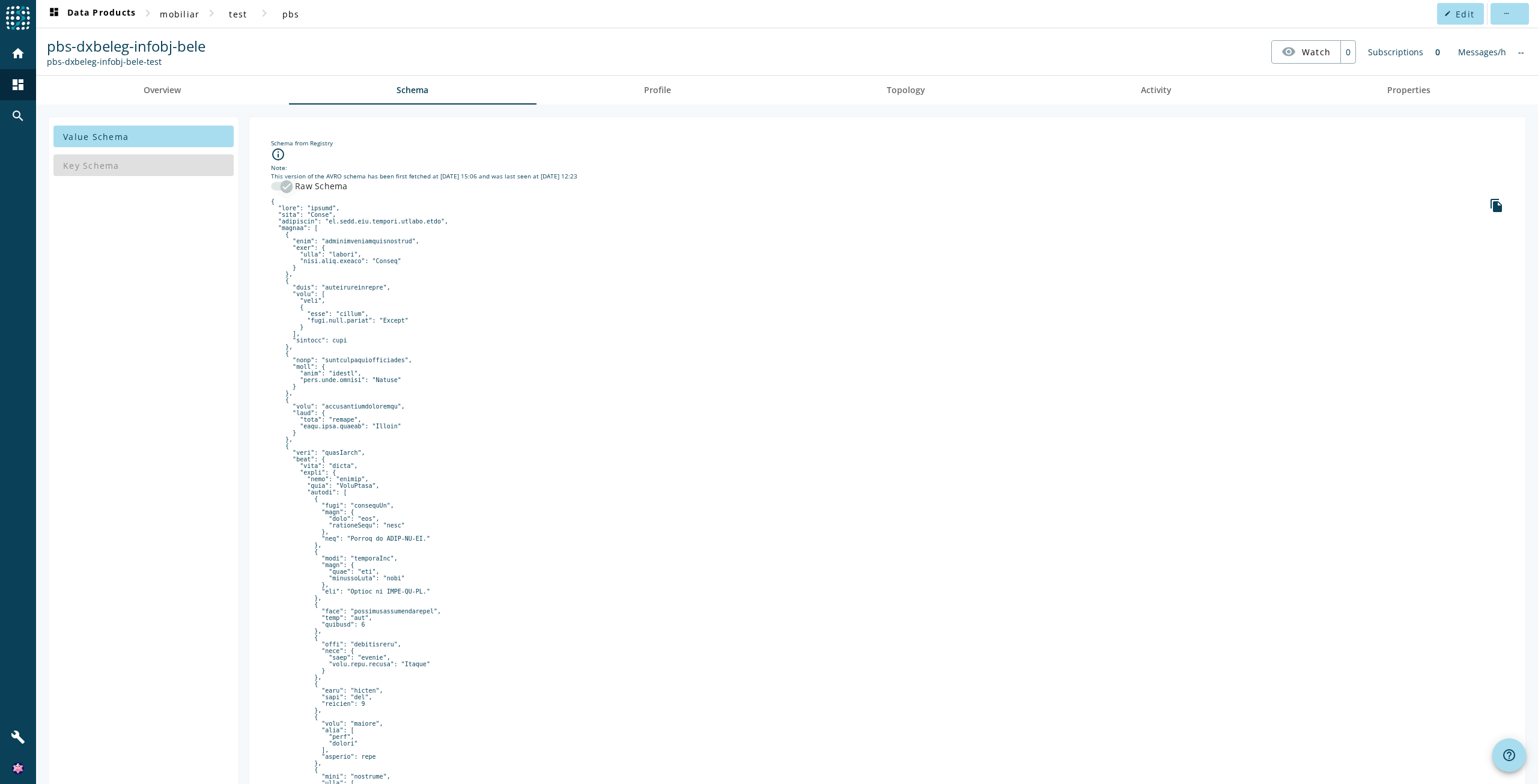
click at [286, 188] on icon "button" at bounding box center [286, 186] width 10 height 10
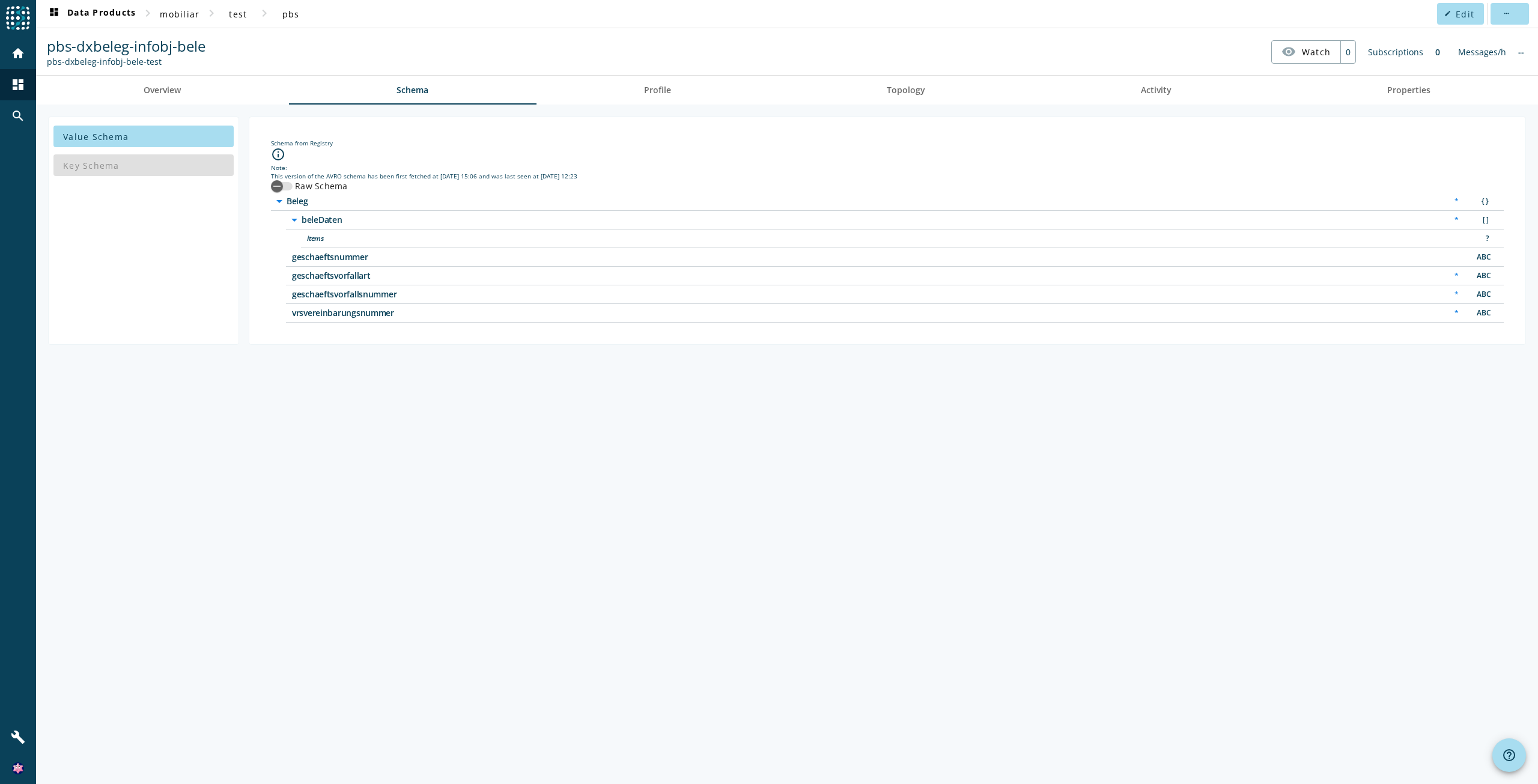
click at [361, 316] on span "vrsvereinbarungsnummer" at bounding box center [442, 313] width 300 height 8
click at [474, 428] on div "Value Schema Key Schema Schema from Registry info_outline Note: This version of…" at bounding box center [787, 444] width 1502 height 679
click at [191, 168] on div "Key Schema" at bounding box center [144, 165] width 180 height 29
click at [317, 218] on span "beleDaten" at bounding box center [452, 220] width 300 height 8
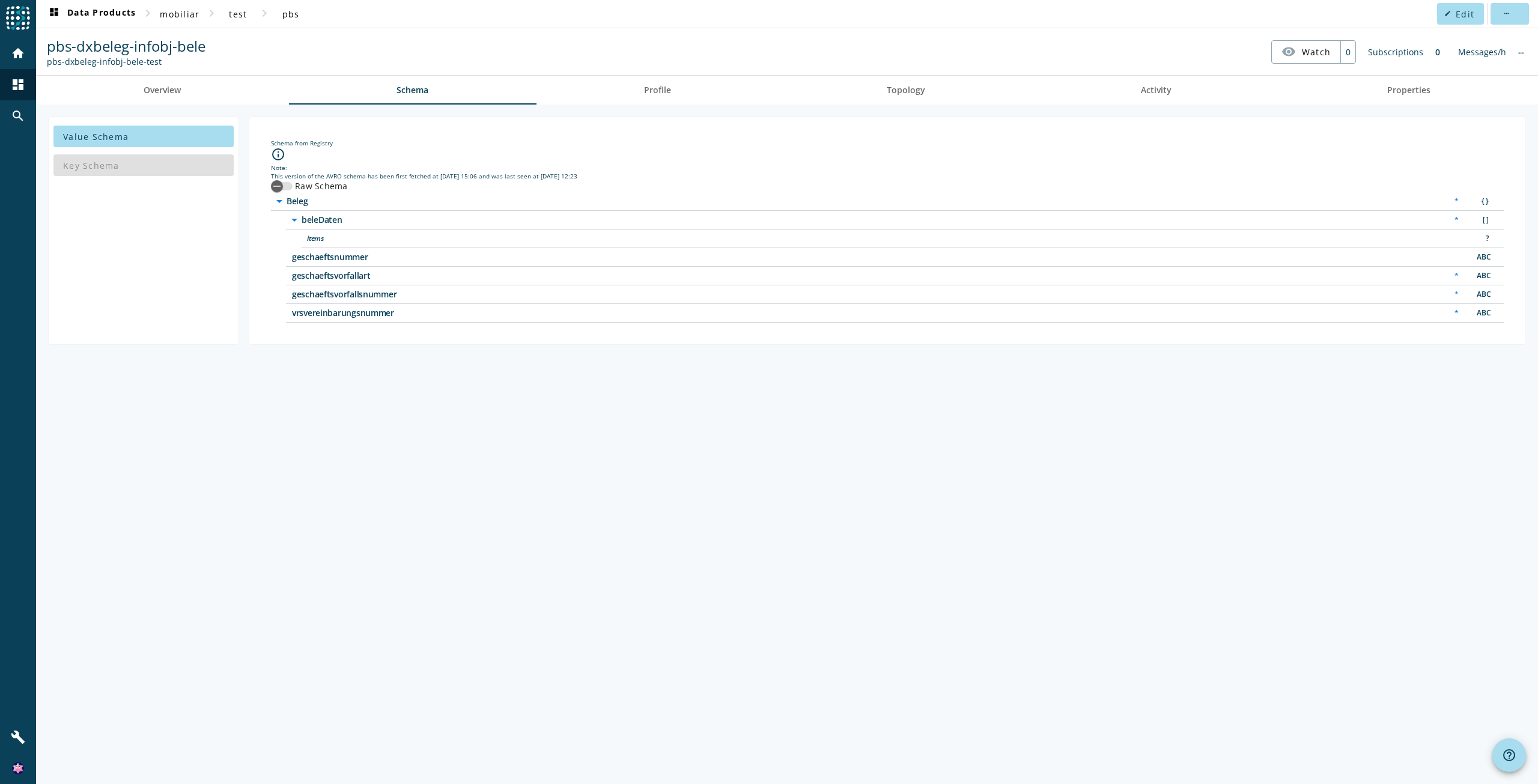
click at [316, 236] on span "items" at bounding box center [457, 238] width 300 height 8
click at [325, 217] on span "beleDaten" at bounding box center [452, 220] width 300 height 8
click at [281, 152] on icon "info_outline" at bounding box center [278, 154] width 15 height 15
click at [285, 186] on div "button" at bounding box center [277, 186] width 24 height 24
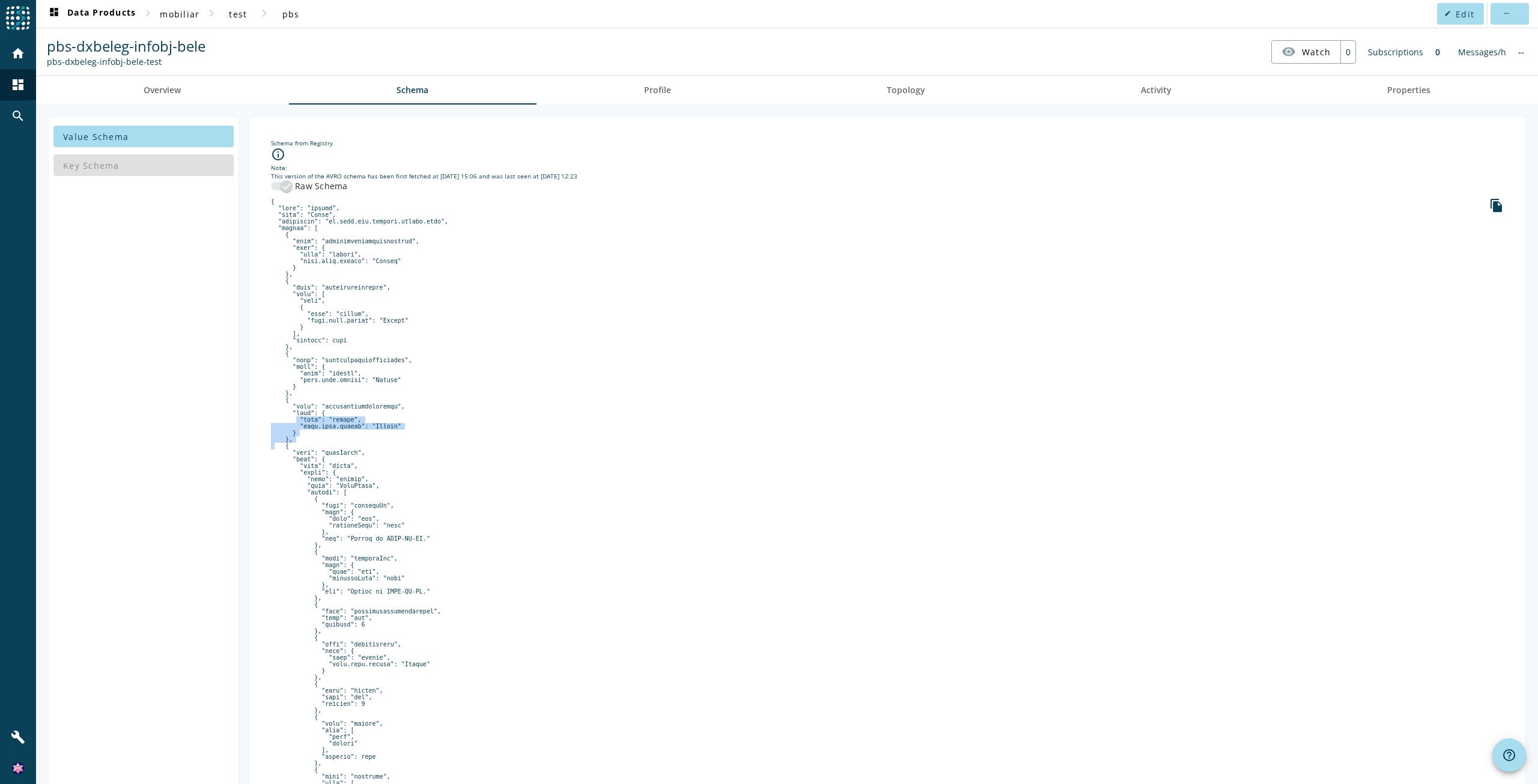
drag, startPoint x: 332, startPoint y: 463, endPoint x: 295, endPoint y: 437, distance: 45.2
click at [289, 440] on pre at bounding box center [887, 667] width 1233 height 938
click at [532, 453] on pre at bounding box center [887, 667] width 1233 height 938
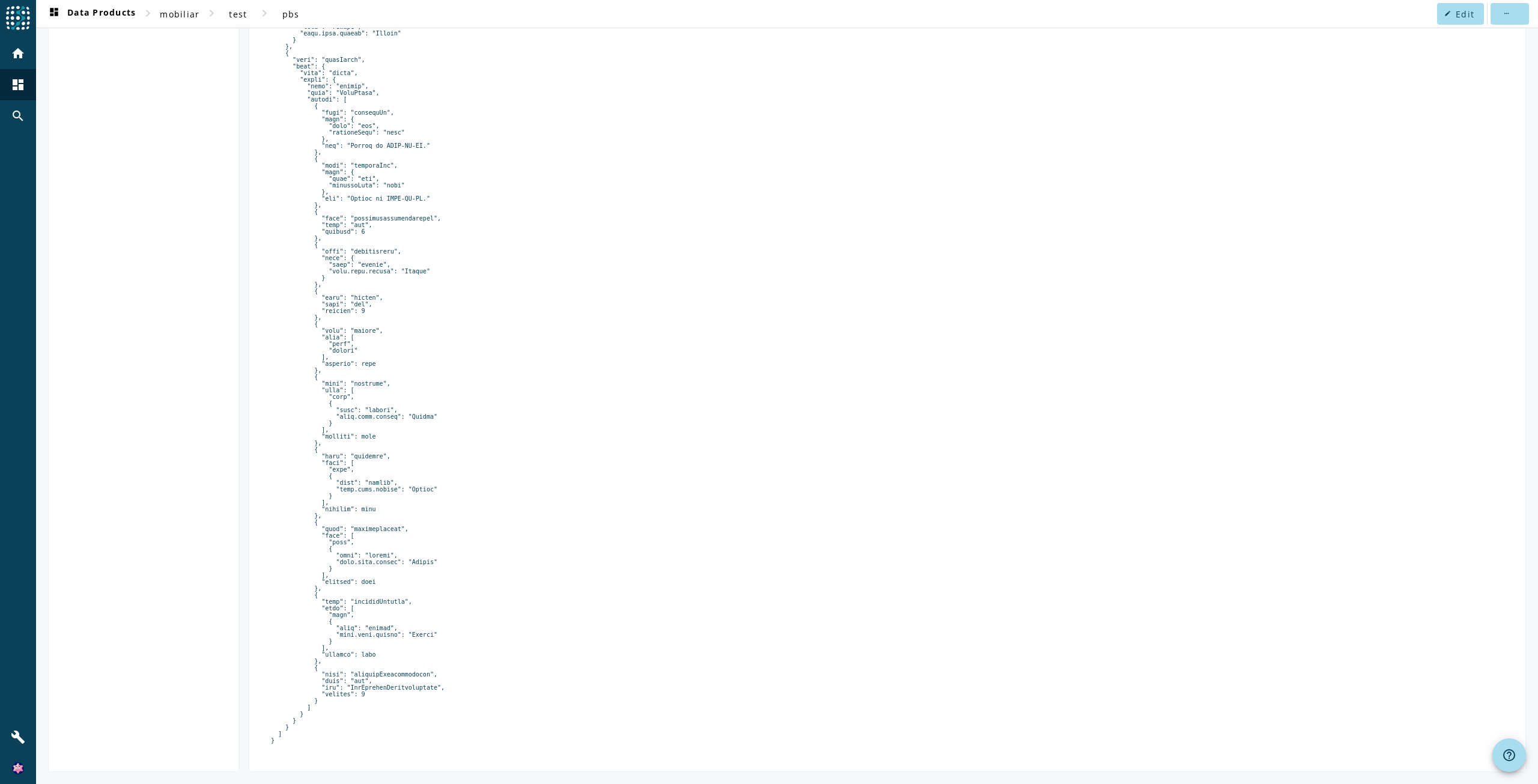
scroll to position [298, 0]
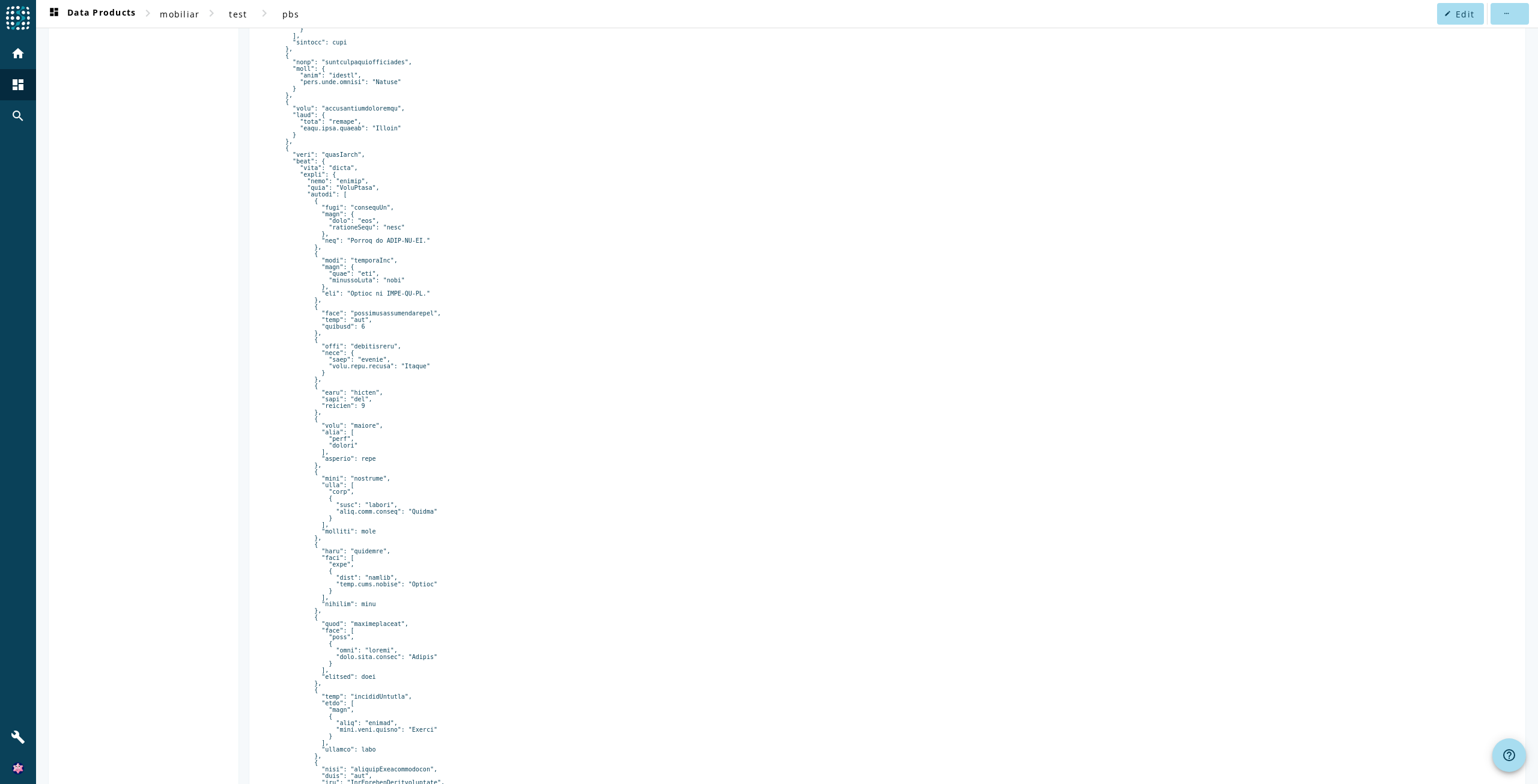
click at [335, 177] on pre at bounding box center [887, 369] width 1233 height 938
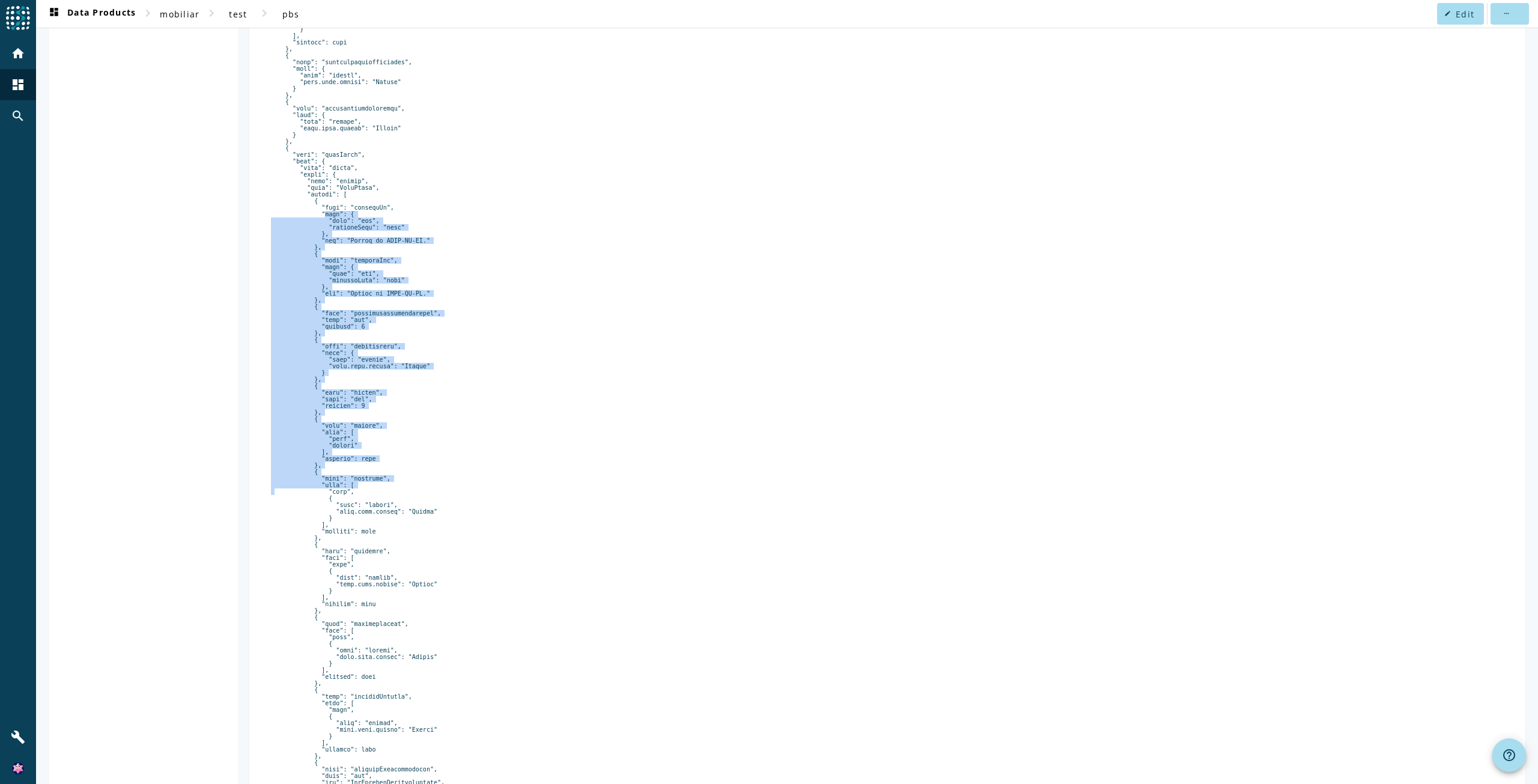
drag, startPoint x: 313, startPoint y: 242, endPoint x: 370, endPoint y: 558, distance: 321.1
click at [370, 549] on pre at bounding box center [887, 369] width 1233 height 938
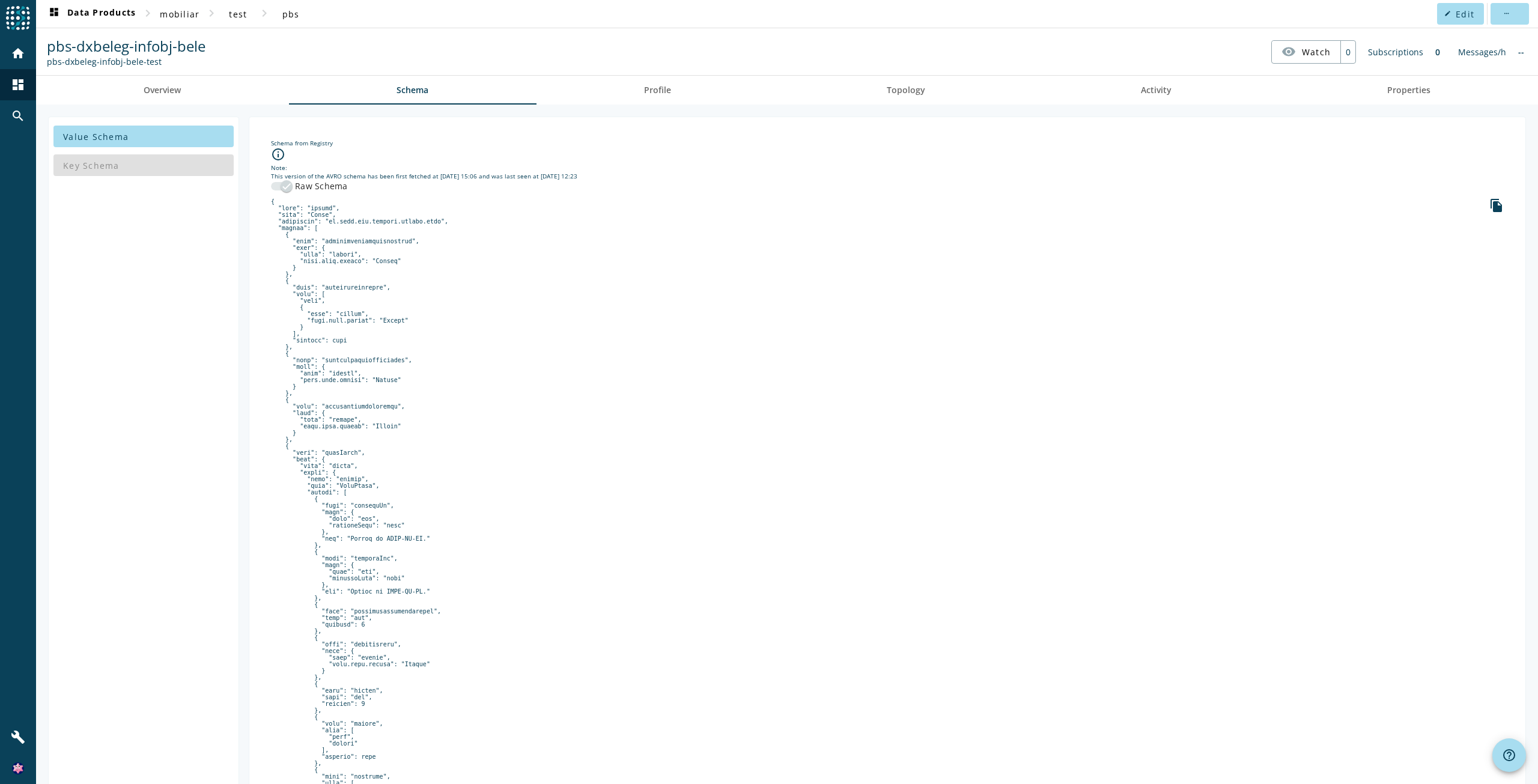
click at [280, 171] on div "Note:" at bounding box center [887, 168] width 1233 height 8
click at [283, 183] on icon "button" at bounding box center [286, 186] width 10 height 10
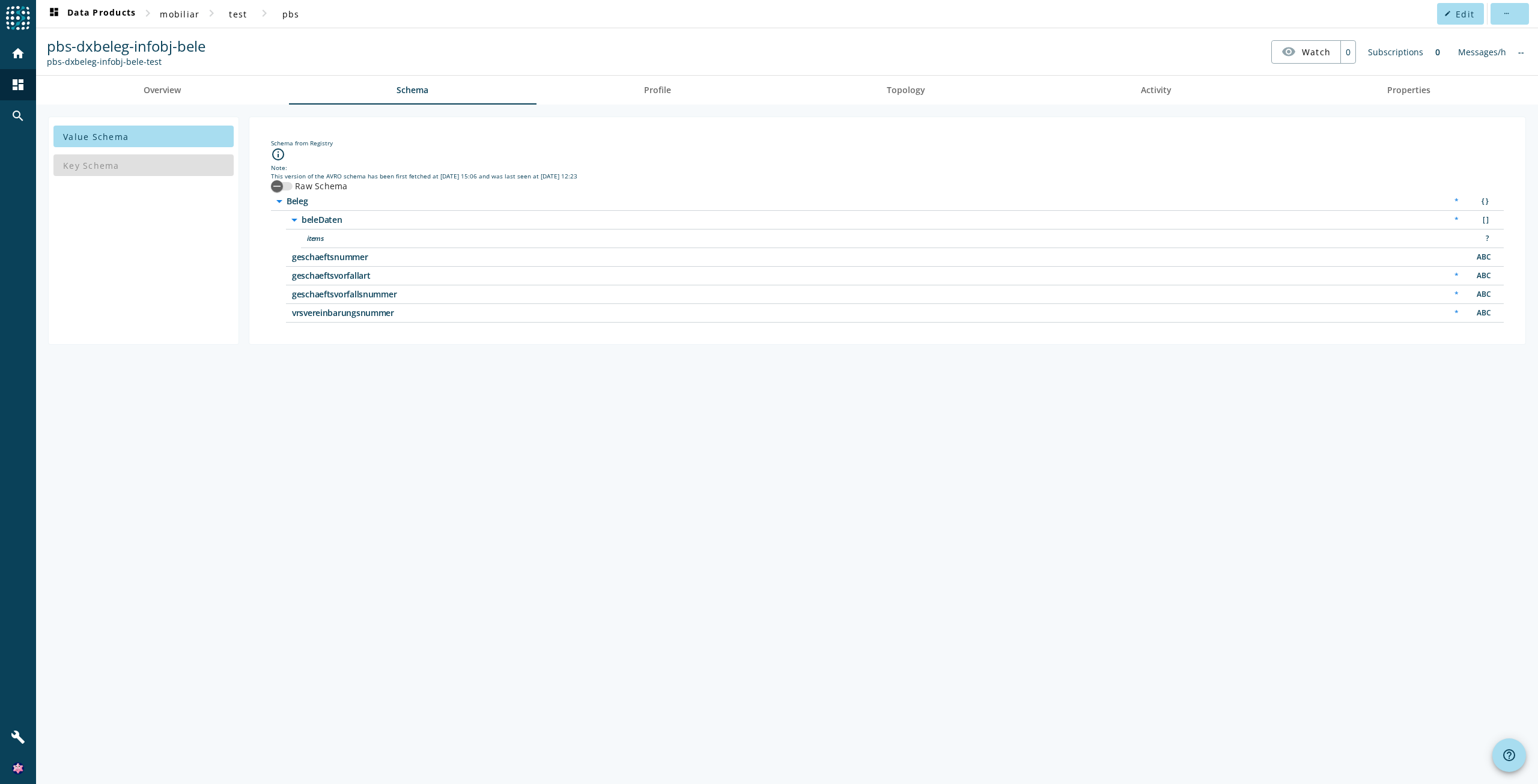
click at [315, 261] on span "geschaeftsnummer" at bounding box center [442, 257] width 300 height 8
click at [320, 238] on span "items" at bounding box center [457, 238] width 300 height 8
click at [305, 216] on span "beleDaten" at bounding box center [452, 220] width 300 height 8
click at [317, 220] on span "beleDaten" at bounding box center [452, 220] width 300 height 8
click at [320, 234] on span "items" at bounding box center [457, 238] width 300 height 8
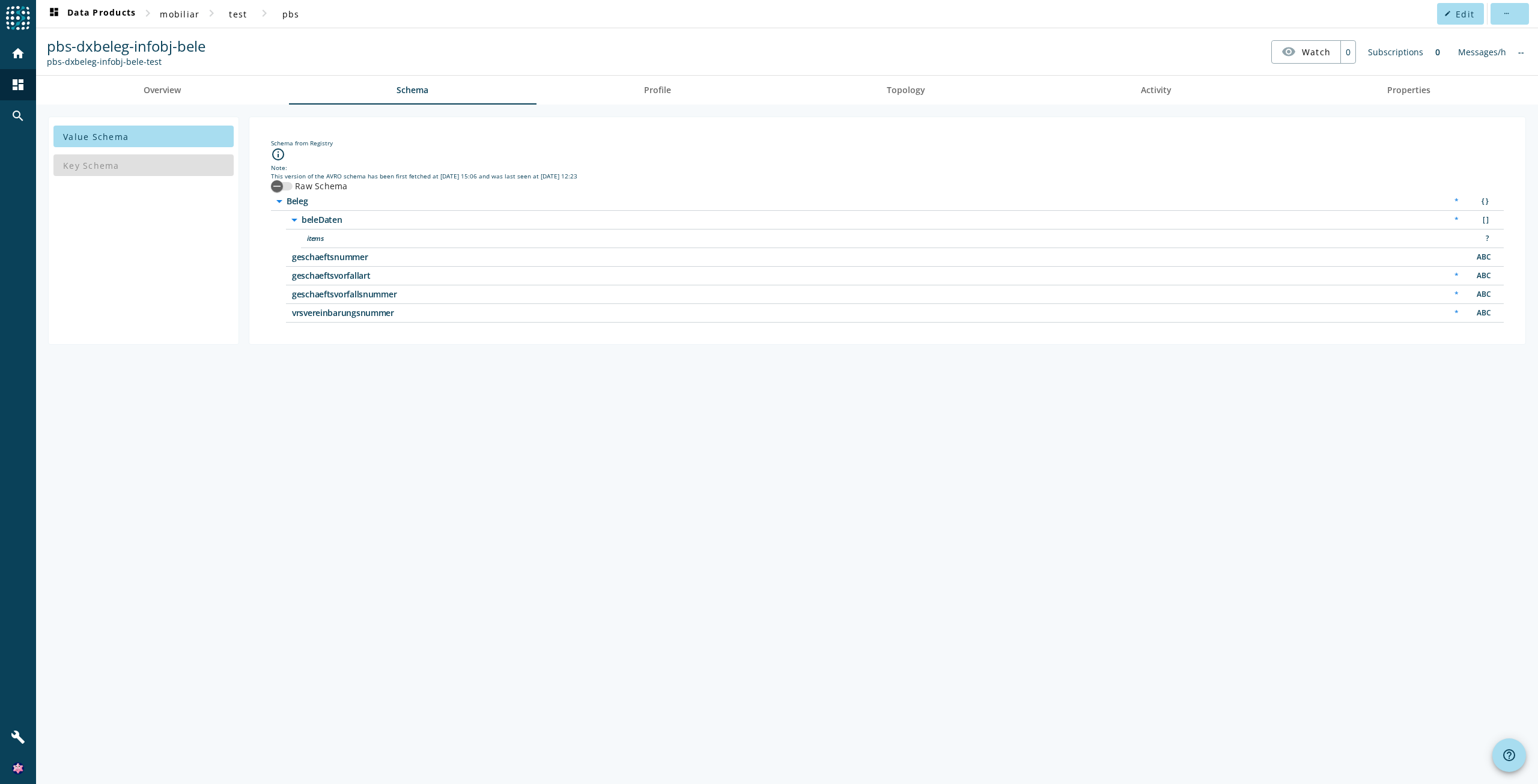
click at [321, 237] on span "items" at bounding box center [457, 238] width 300 height 8
click at [323, 238] on span "items" at bounding box center [457, 238] width 300 height 8
click at [324, 238] on span "items" at bounding box center [457, 238] width 300 height 8
click at [1488, 238] on div "?" at bounding box center [1482, 239] width 24 height 13
click at [1483, 258] on div "ABC" at bounding box center [1482, 257] width 24 height 13
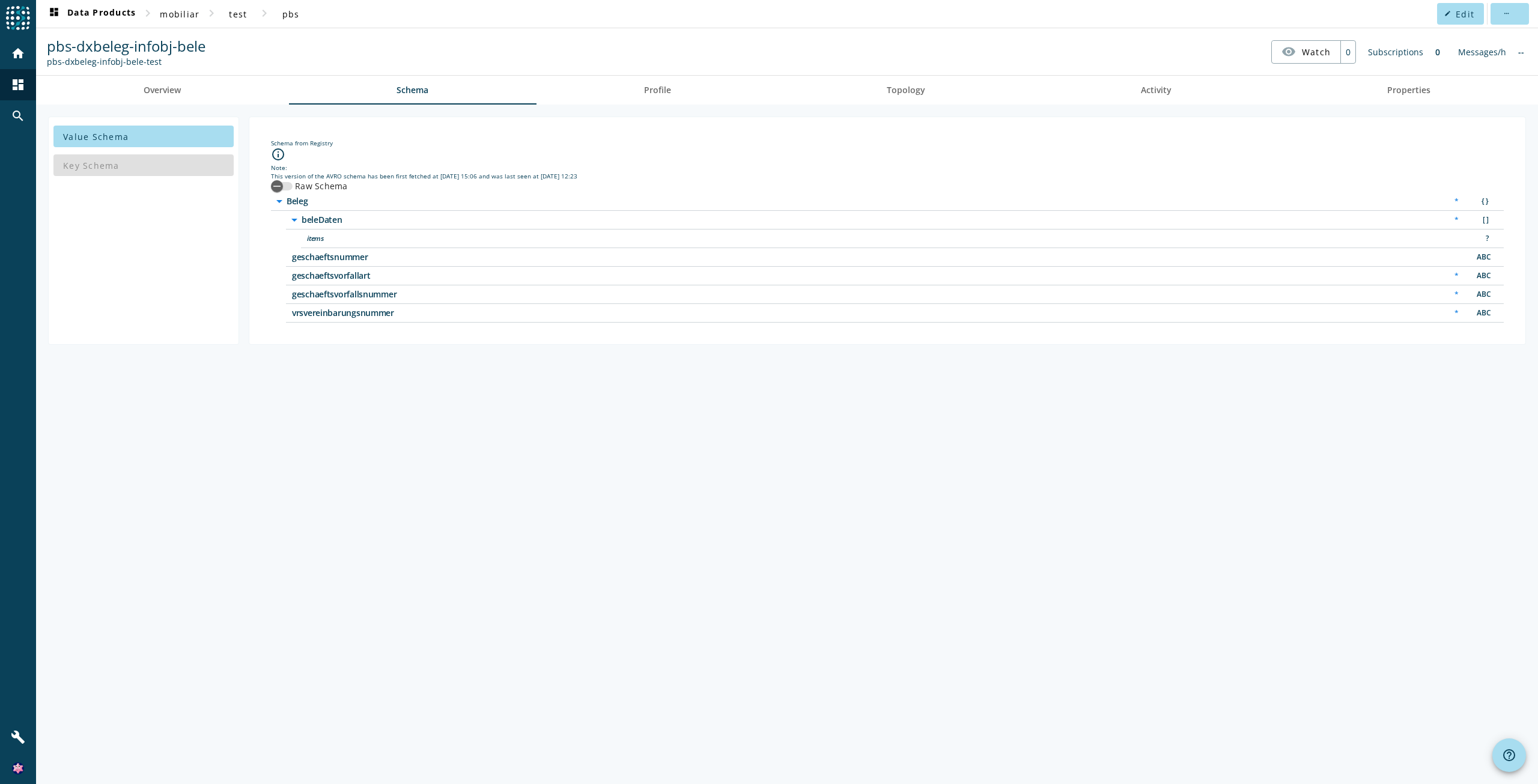
click at [1483, 273] on div "ABC" at bounding box center [1482, 276] width 24 height 13
click at [1483, 284] on div "* ABC" at bounding box center [1471, 276] width 52 height 19
click at [1487, 305] on div "* ABC" at bounding box center [1471, 313] width 52 height 19
click at [1488, 314] on div "ABC" at bounding box center [1482, 313] width 24 height 13
click at [669, 94] on span "Profile" at bounding box center [658, 90] width 27 height 8
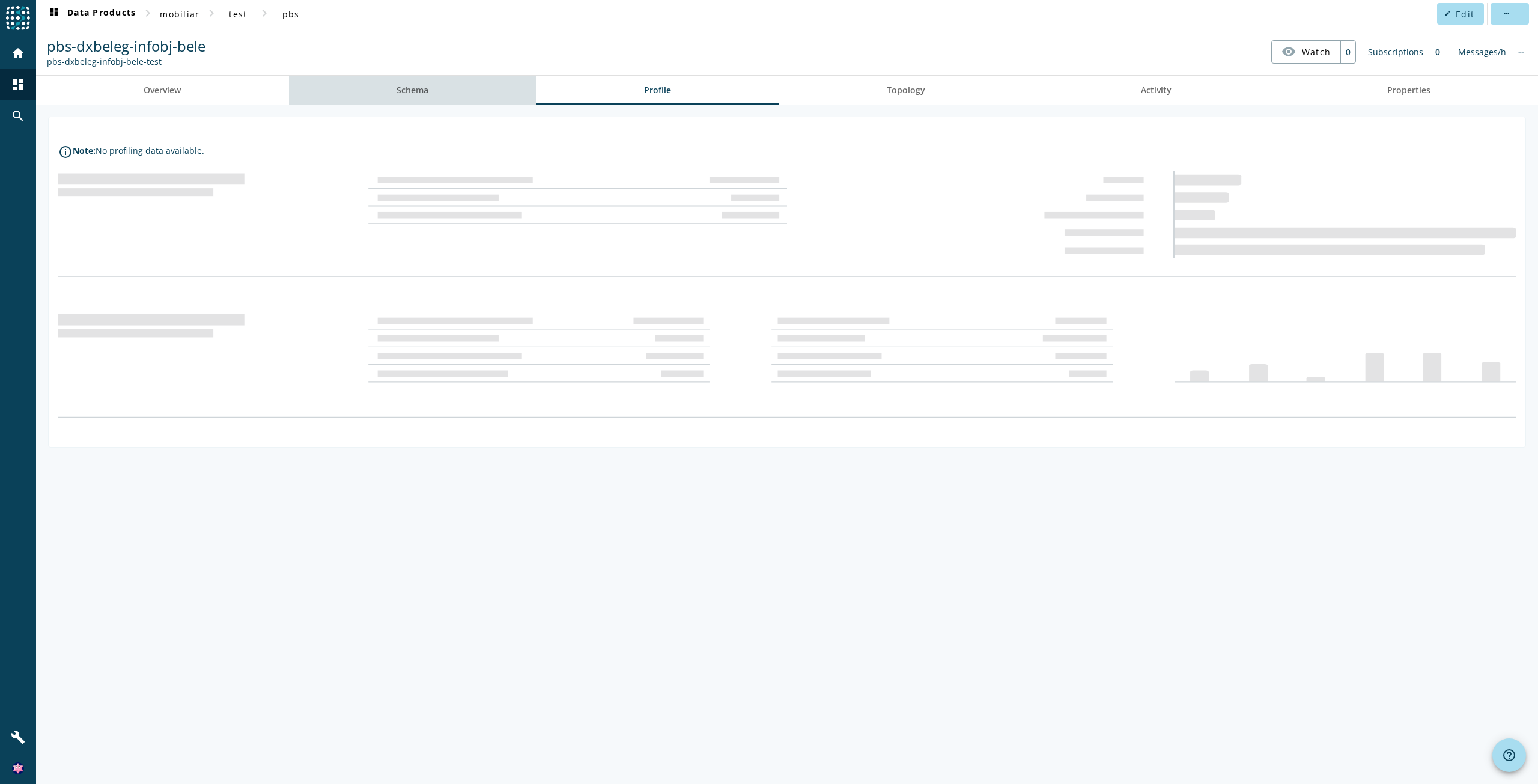
click at [428, 94] on span "Schema" at bounding box center [412, 90] width 32 height 8
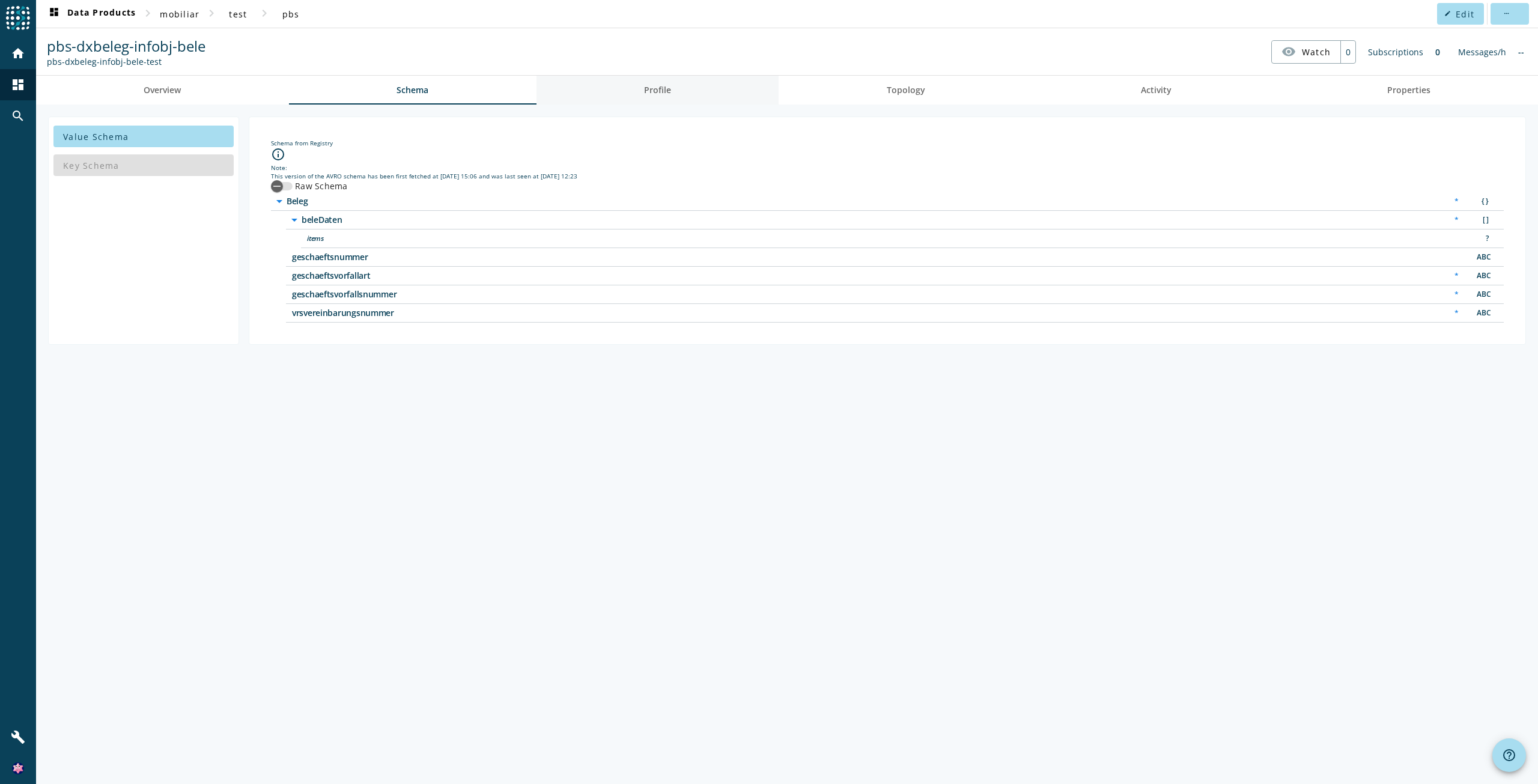
click at [604, 92] on link "Profile" at bounding box center [658, 89] width 242 height 29
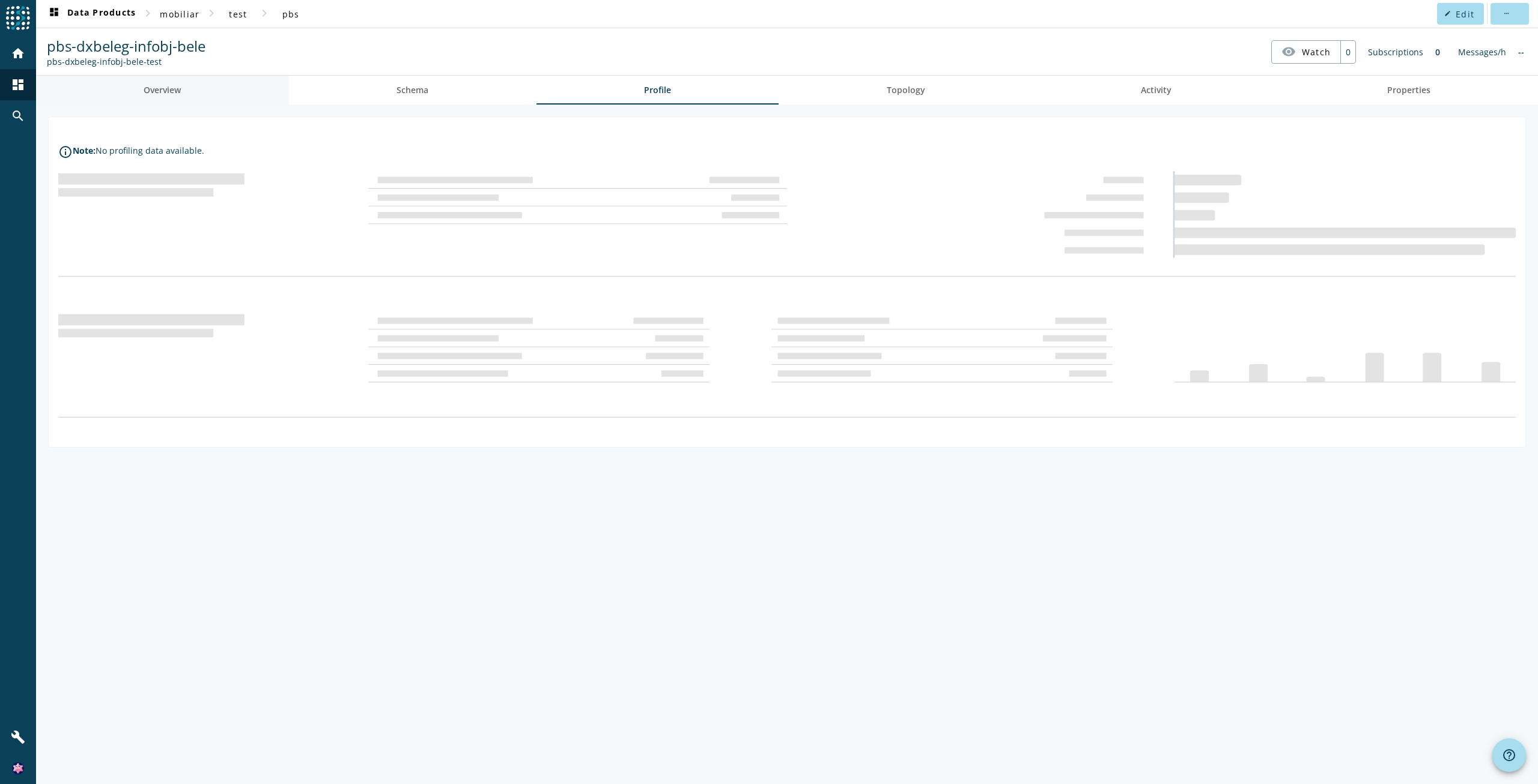
click at [203, 92] on link "Overview" at bounding box center [163, 89] width 253 height 29
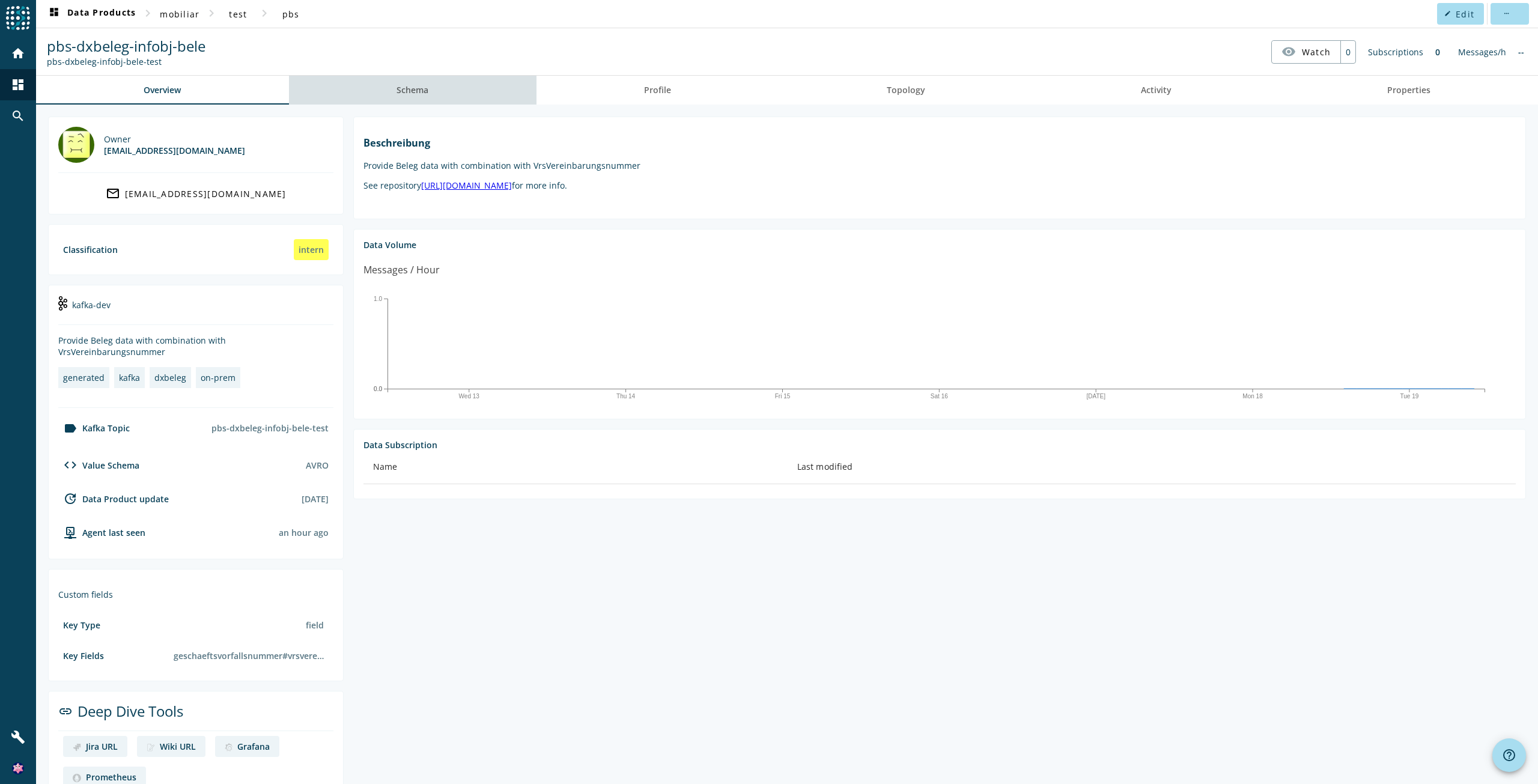
click at [414, 92] on span "Schema" at bounding box center [412, 90] width 32 height 8
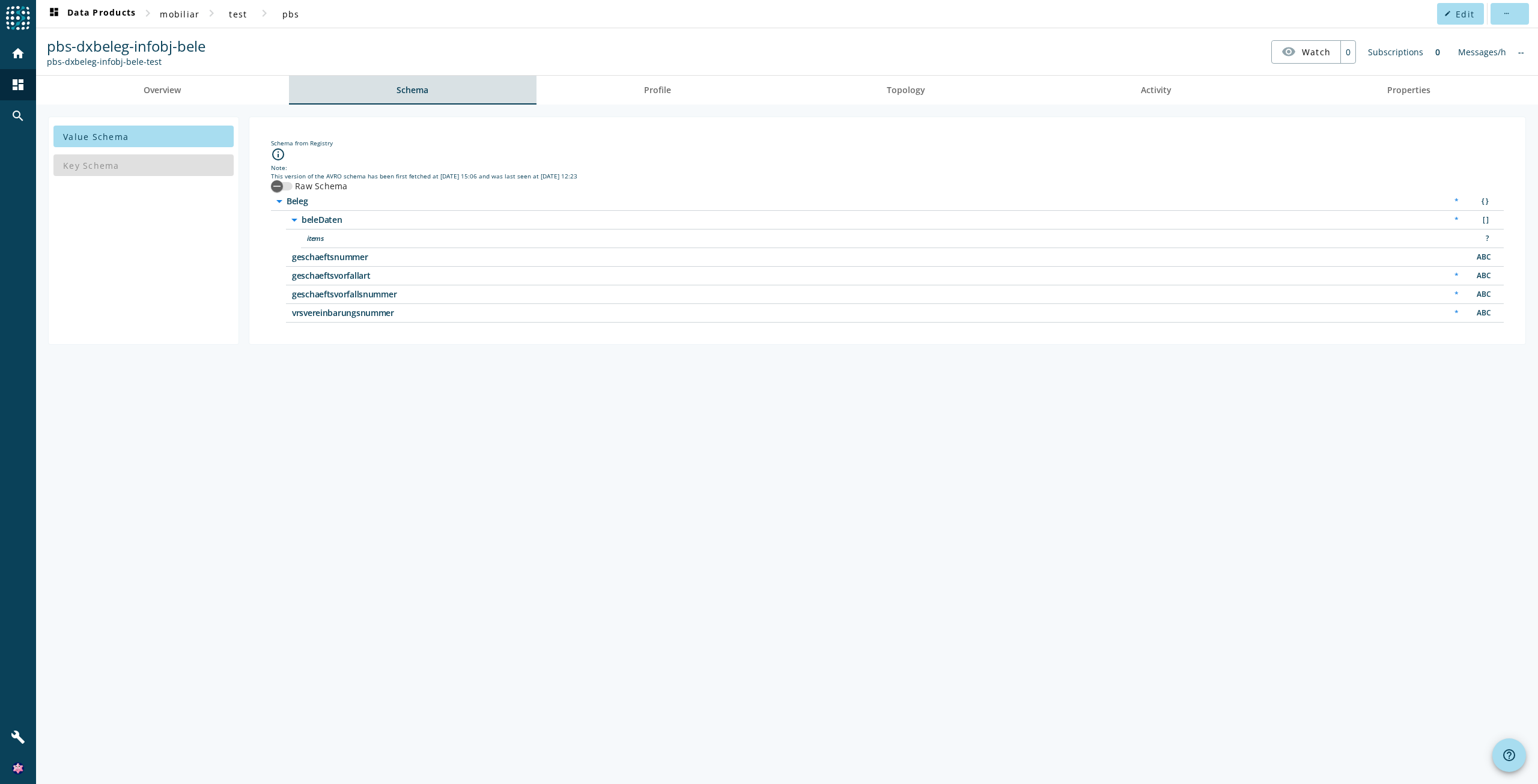
click at [414, 92] on span "Schema" at bounding box center [412, 90] width 32 height 8
click at [284, 186] on div "button" at bounding box center [277, 186] width 24 height 24
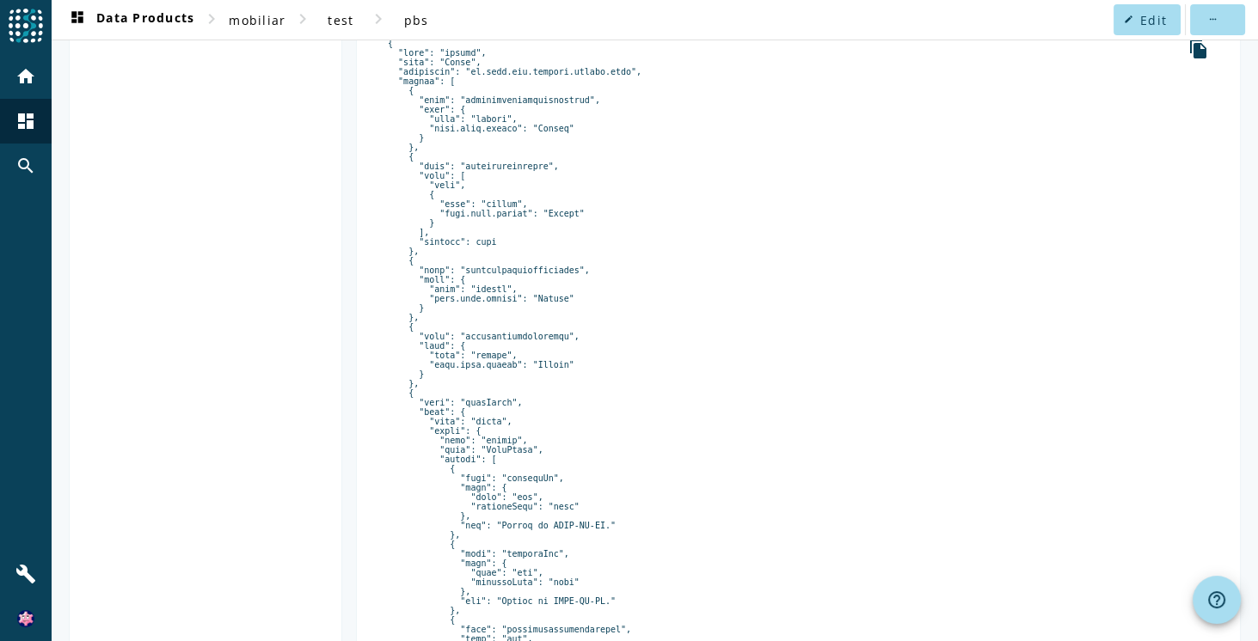
scroll to position [294, 0]
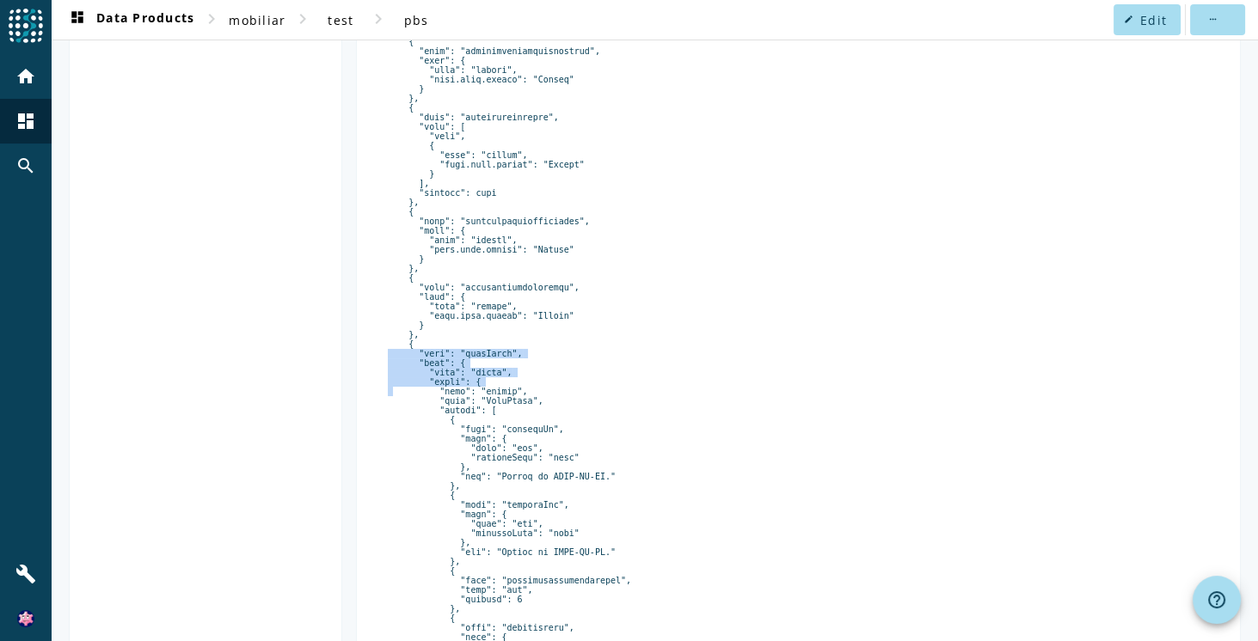
drag, startPoint x: 405, startPoint y: 352, endPoint x: 557, endPoint y: 395, distance: 158.1
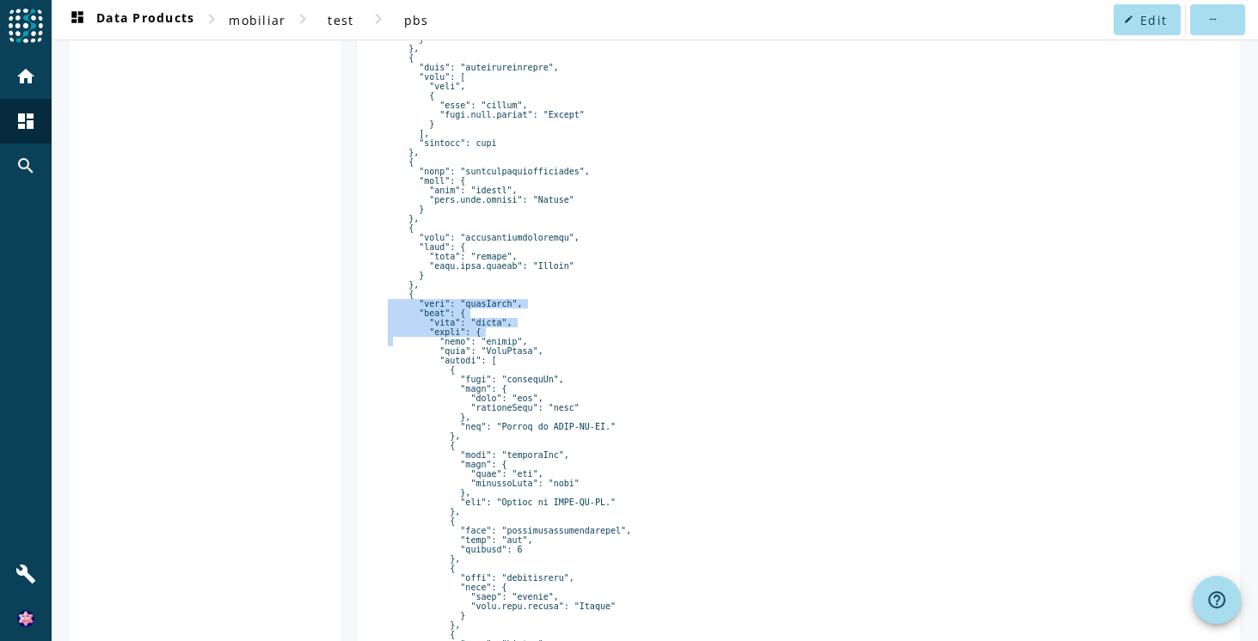
click at [534, 373] on pre at bounding box center [798, 611] width 821 height 1343
drag, startPoint x: 431, startPoint y: 334, endPoint x: 529, endPoint y: 341, distance: 98.2
click at [529, 341] on pre at bounding box center [798, 611] width 821 height 1343
click at [536, 353] on pre at bounding box center [798, 611] width 821 height 1343
drag, startPoint x: 473, startPoint y: 355, endPoint x: 492, endPoint y: 357, distance: 19.0
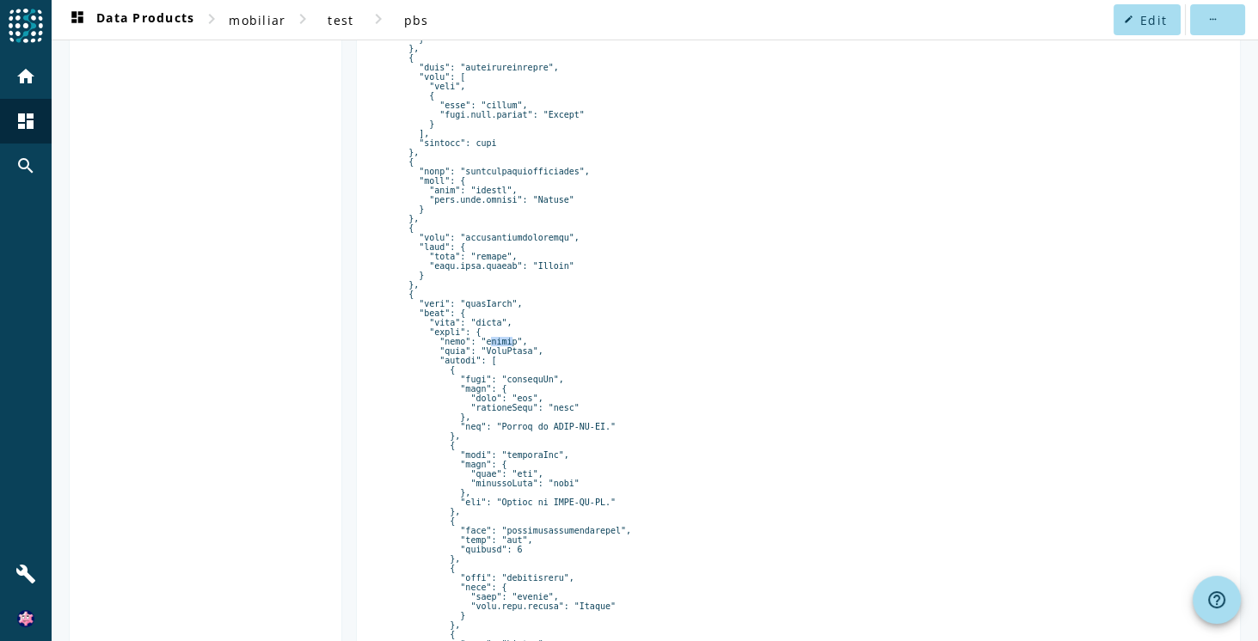
click at [492, 357] on pre at bounding box center [798, 611] width 821 height 1343
drag, startPoint x: 456, startPoint y: 368, endPoint x: 480, endPoint y: 371, distance: 24.3
click at [480, 371] on pre at bounding box center [798, 611] width 821 height 1343
click at [496, 371] on pre at bounding box center [798, 611] width 821 height 1343
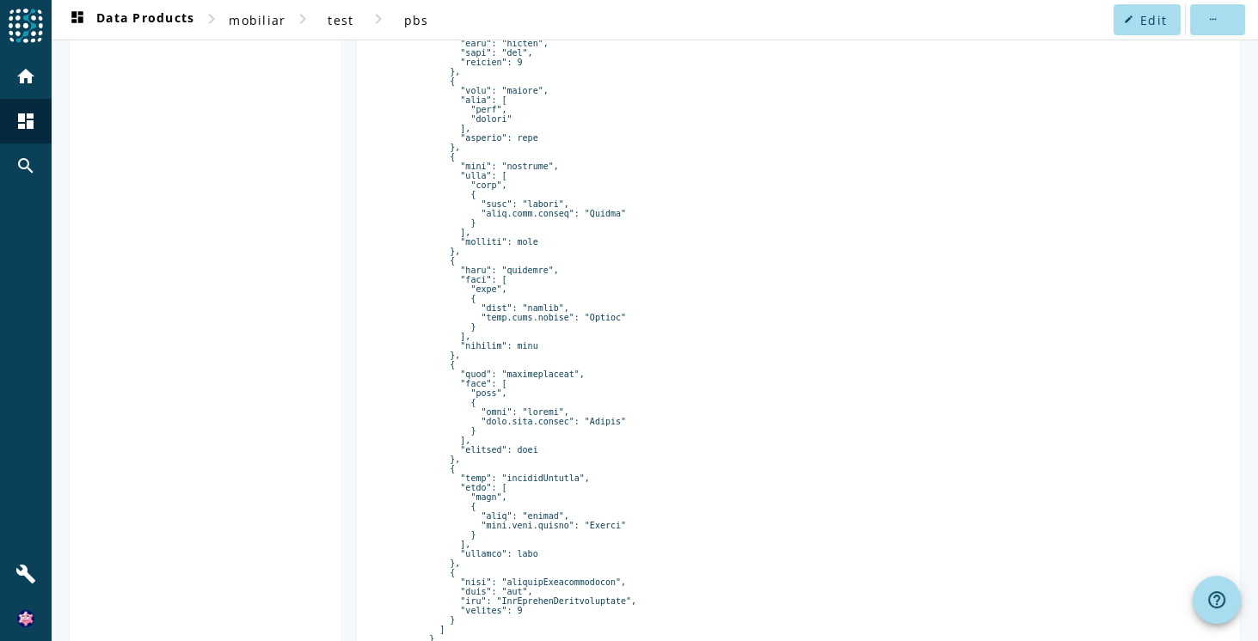
scroll to position [896, 0]
